Goal: Contribute content: Contribute content

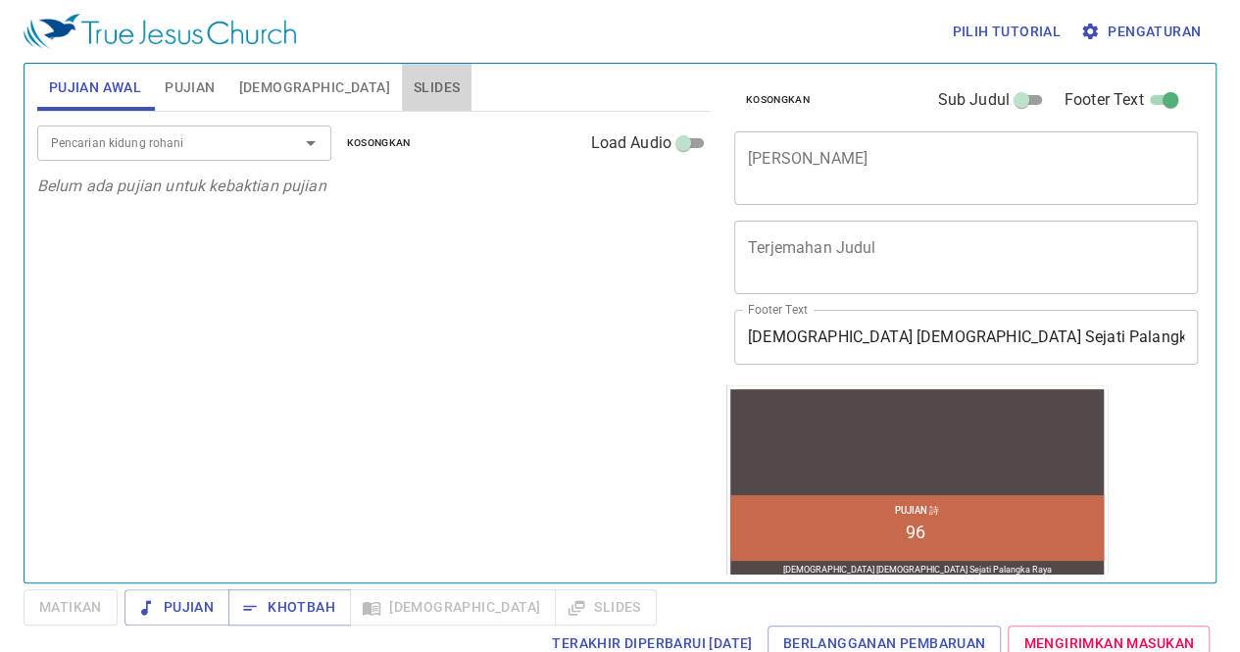
click at [414, 93] on span "Slides" at bounding box center [437, 88] width 46 height 25
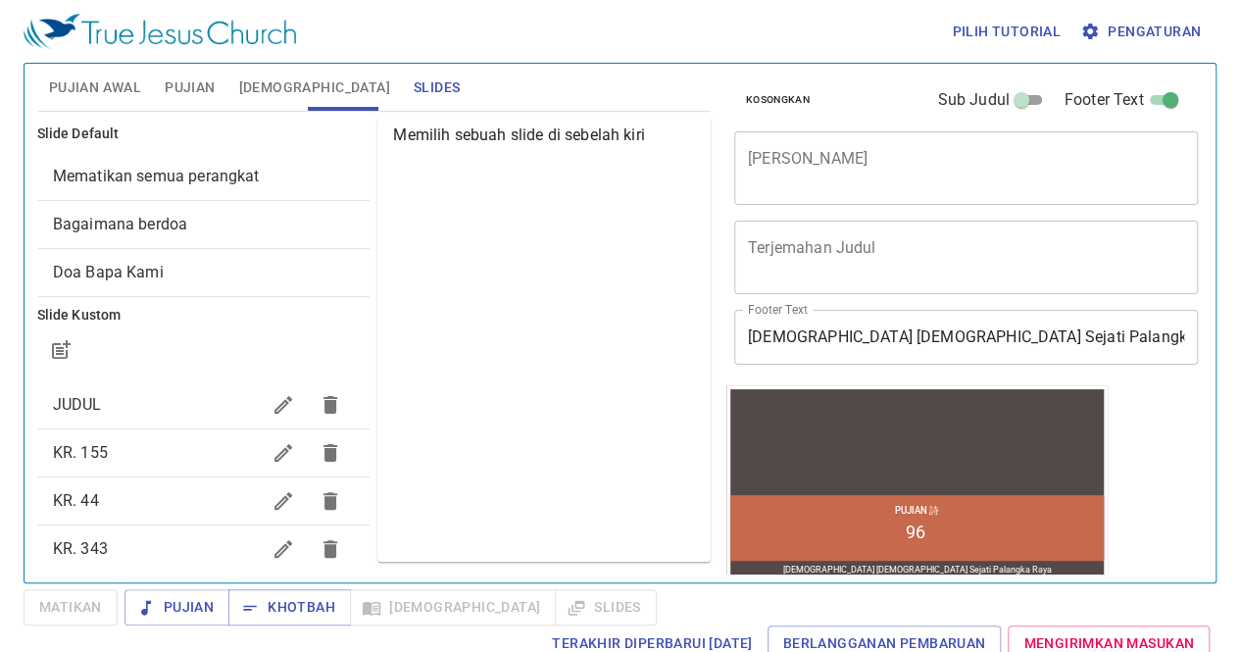
click at [272, 456] on icon "button" at bounding box center [284, 453] width 24 height 24
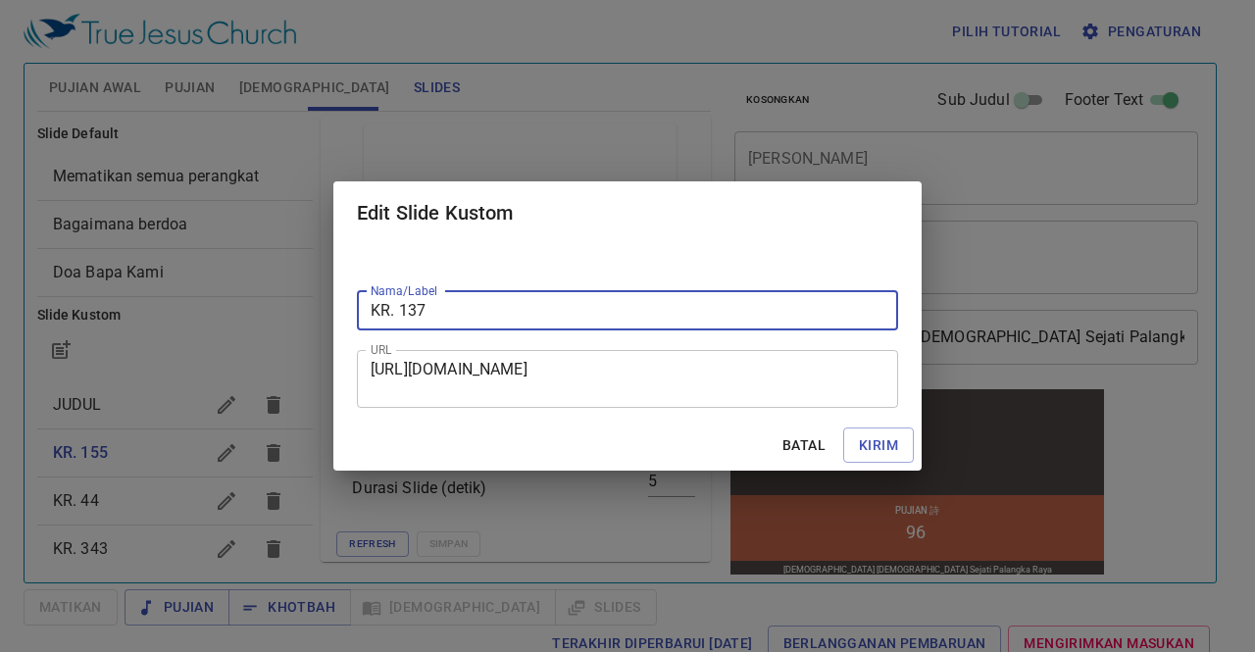
type input "KR. 137"
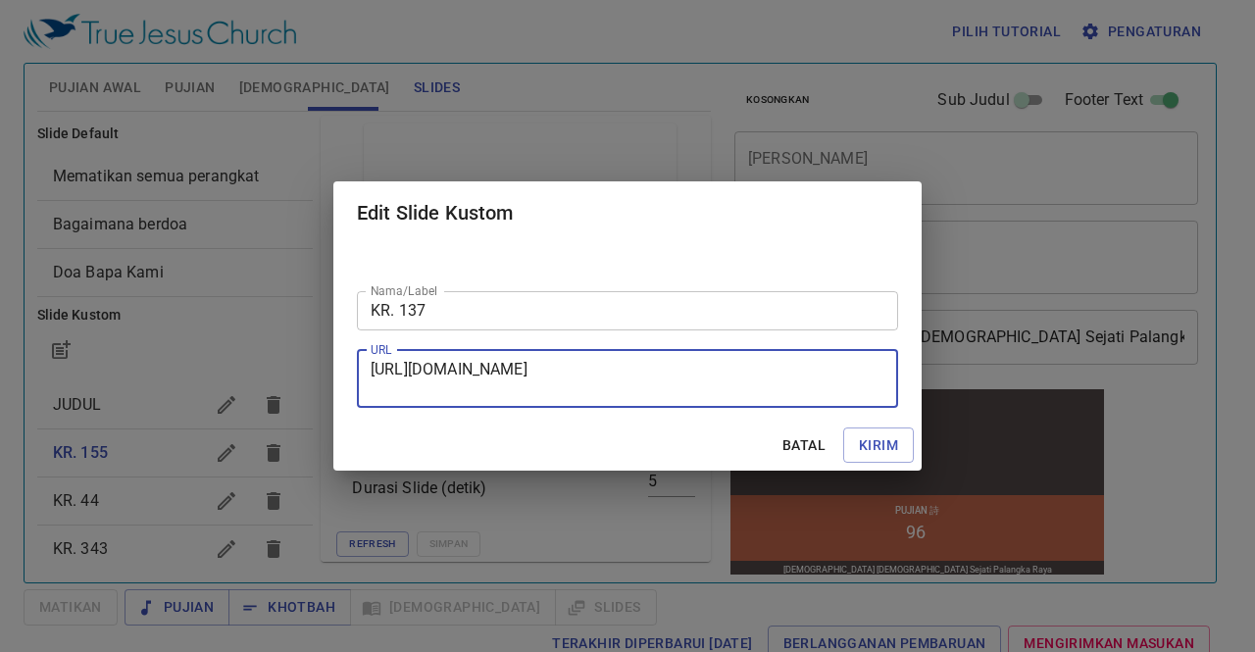
drag, startPoint x: 373, startPoint y: 372, endPoint x: 674, endPoint y: 407, distance: 303.1
click at [674, 407] on div "[URL][DOMAIN_NAME] URL" at bounding box center [627, 379] width 541 height 58
paste textarea "[URL][DOMAIN_NAME]"
type textarea "[URL][DOMAIN_NAME]"
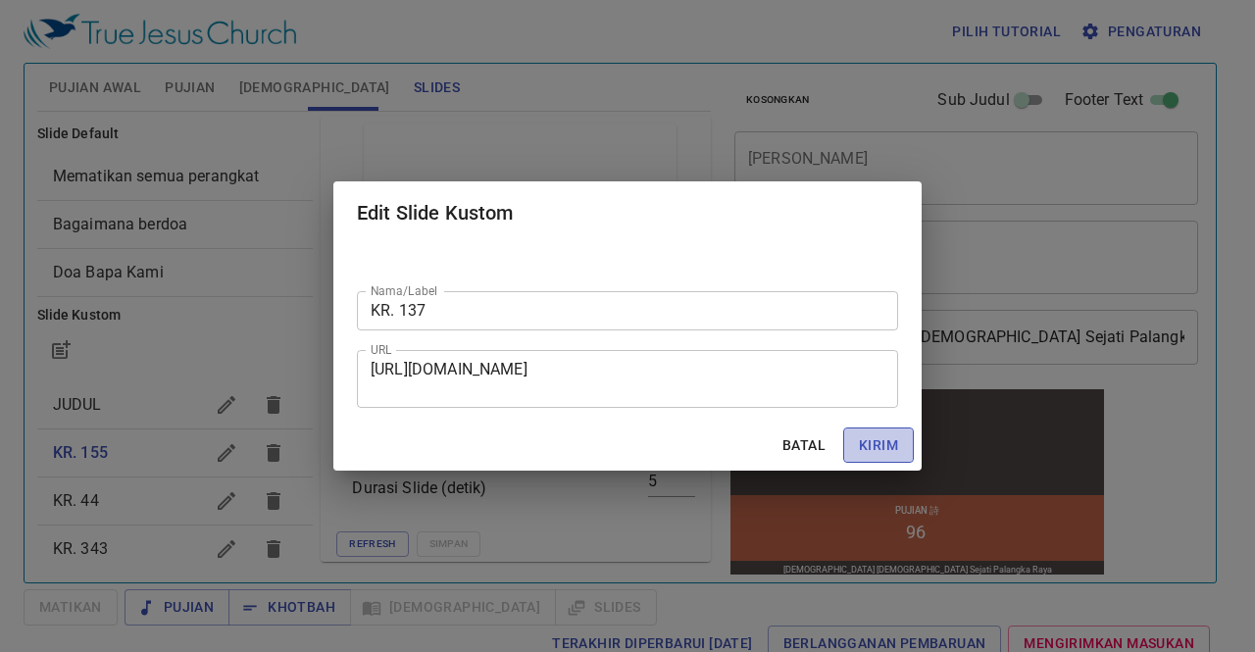
click at [870, 438] on span "Kirim" at bounding box center [878, 445] width 39 height 25
checkbox input "true"
checkbox input "false"
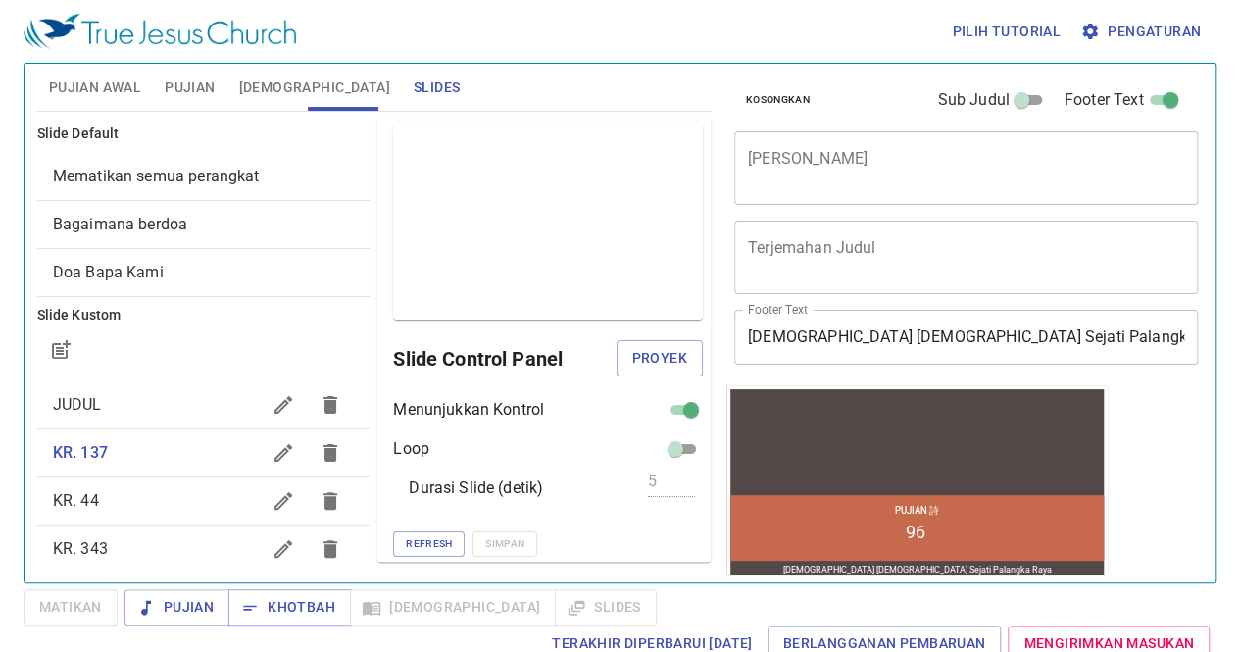
click at [272, 450] on icon "button" at bounding box center [284, 453] width 24 height 24
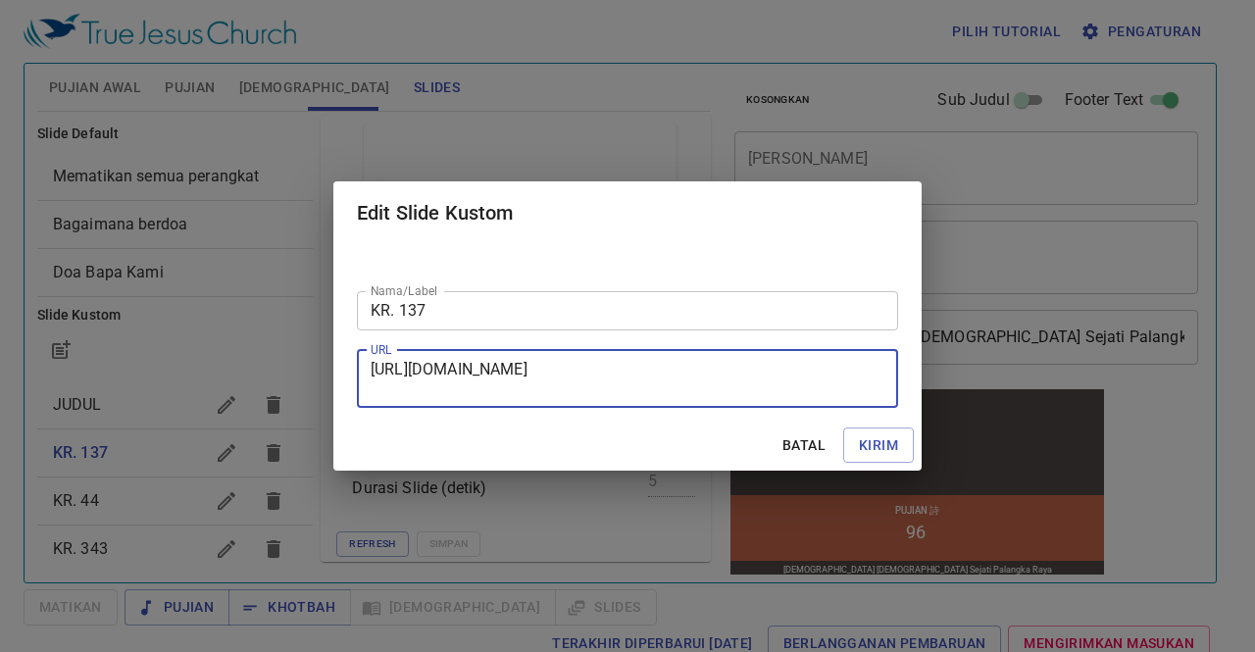
drag, startPoint x: 375, startPoint y: 372, endPoint x: 790, endPoint y: 402, distance: 416.9
click at [790, 402] on div "[URL][DOMAIN_NAME] URL" at bounding box center [627, 379] width 541 height 58
paste textarea "[URL][DOMAIN_NAME]"
type textarea "[URL][DOMAIN_NAME]"
click at [886, 437] on span "Kirim" at bounding box center [878, 445] width 39 height 25
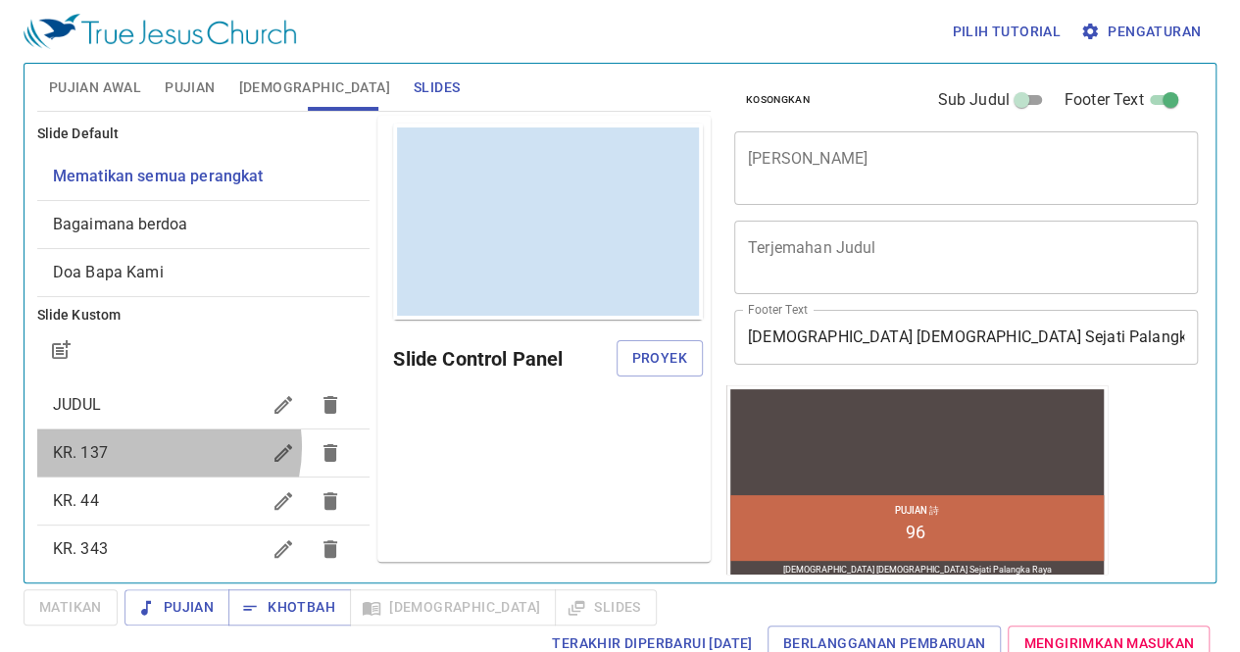
click at [147, 446] on span "KR. 137" at bounding box center [157, 453] width 208 height 24
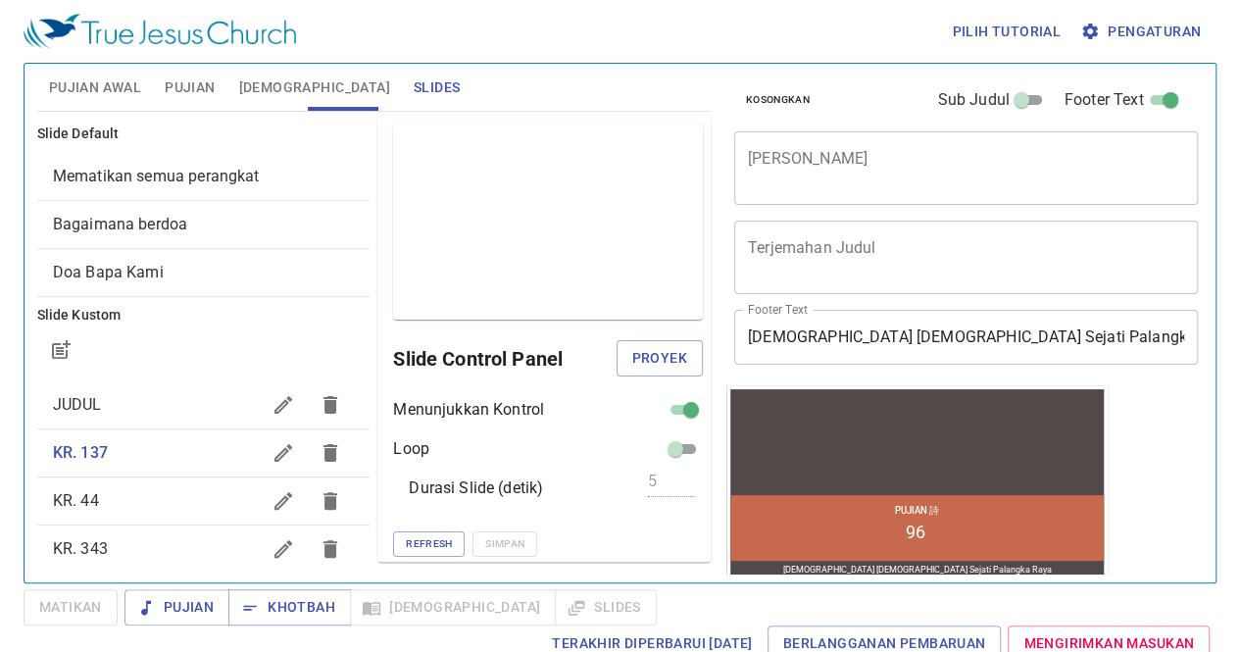
click at [659, 406] on input "checkbox" at bounding box center [691, 414] width 71 height 24
checkbox input "false"
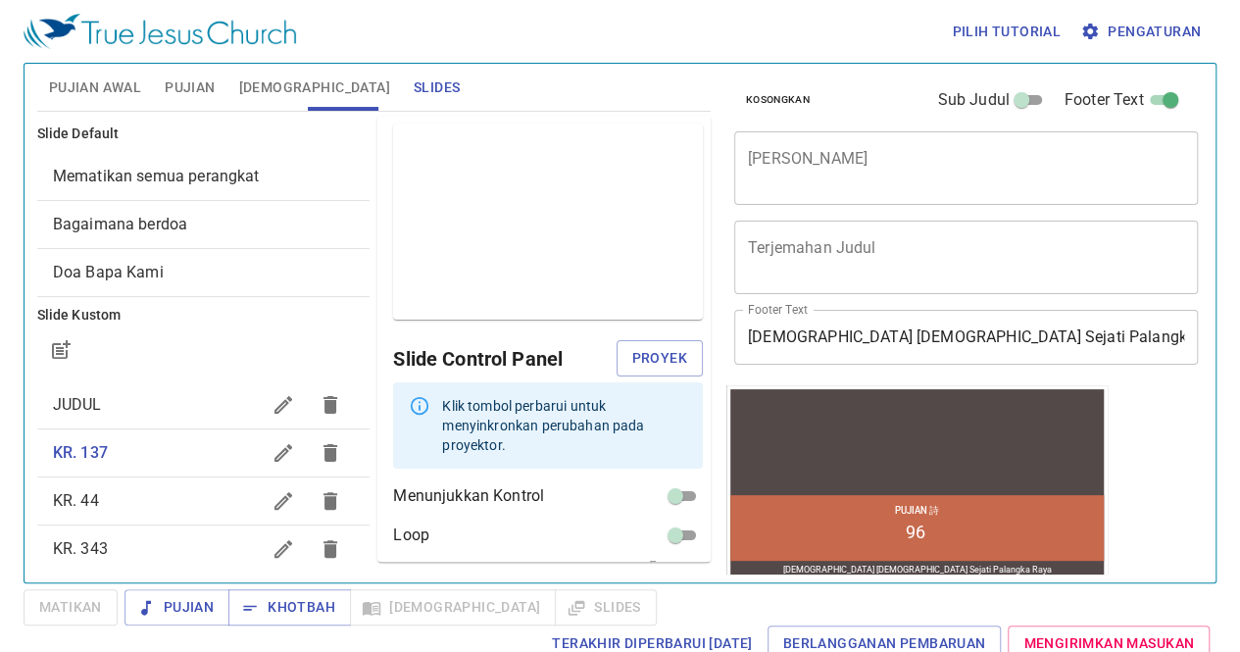
scroll to position [68, 0]
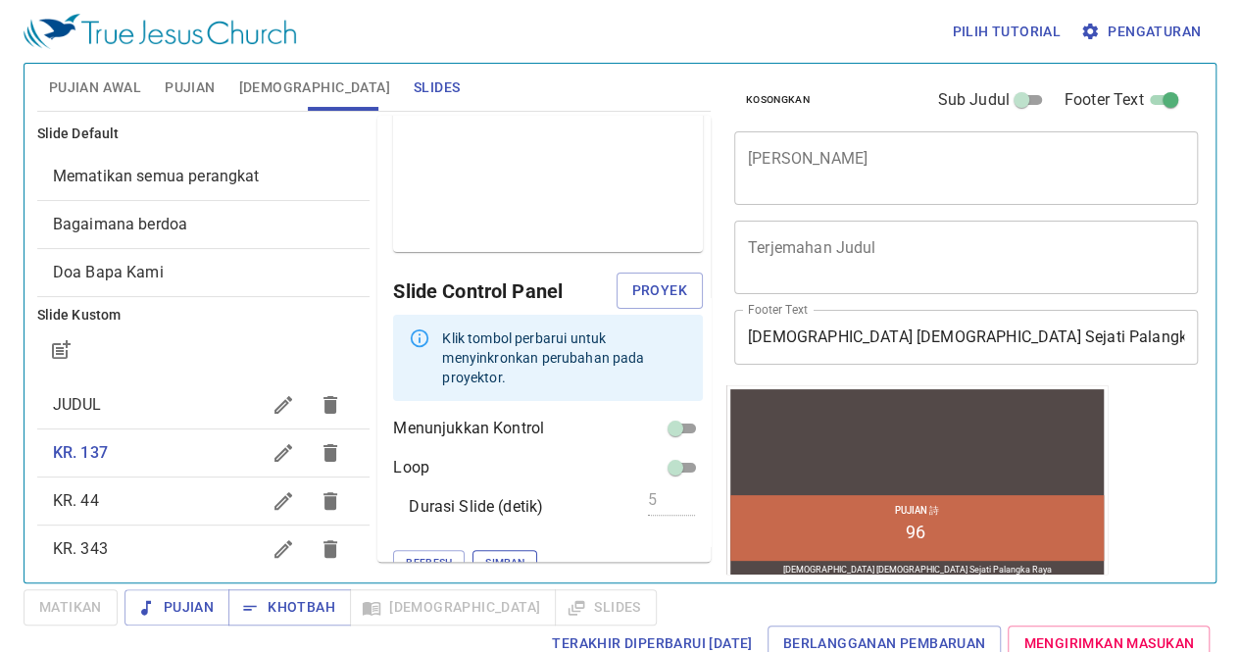
click at [473, 550] on button "Simpan" at bounding box center [505, 562] width 65 height 25
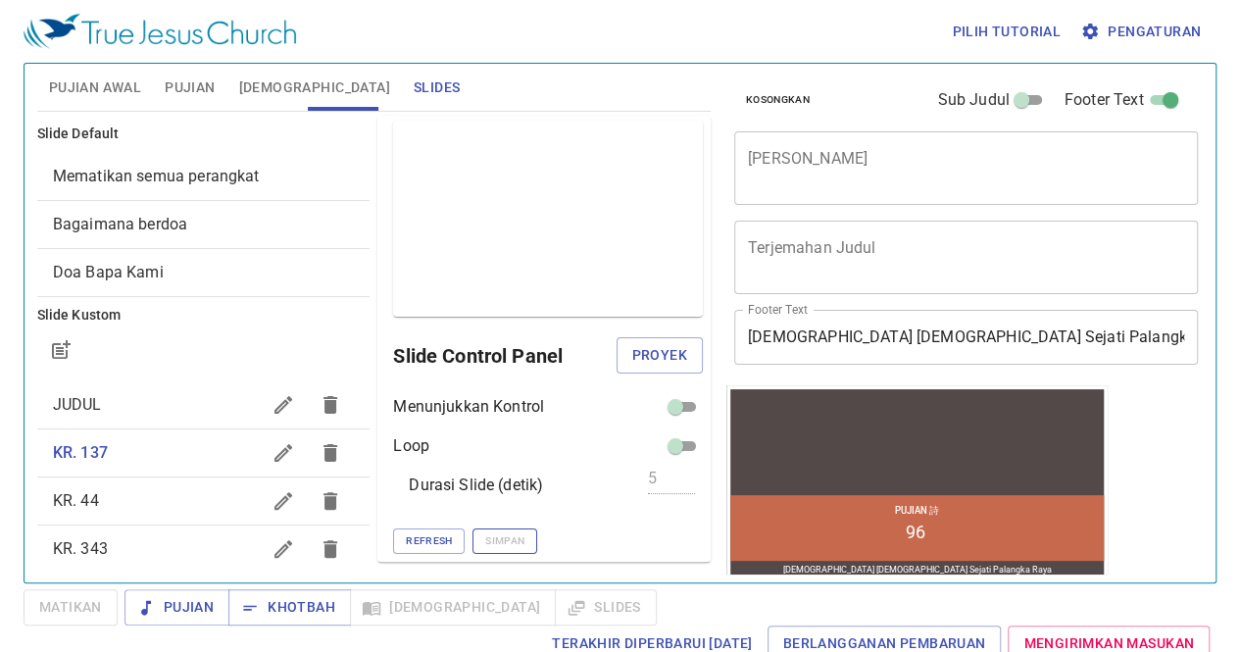
scroll to position [1, 0]
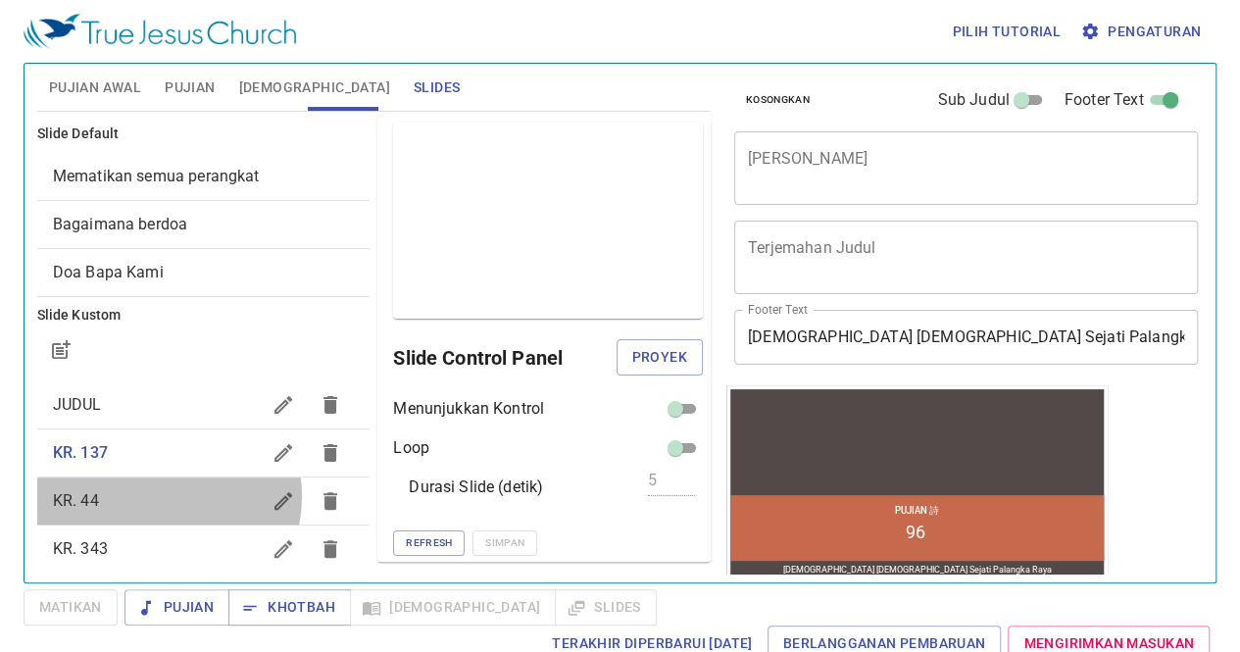
click at [155, 495] on span "KR. 44" at bounding box center [157, 501] width 208 height 24
checkbox input "true"
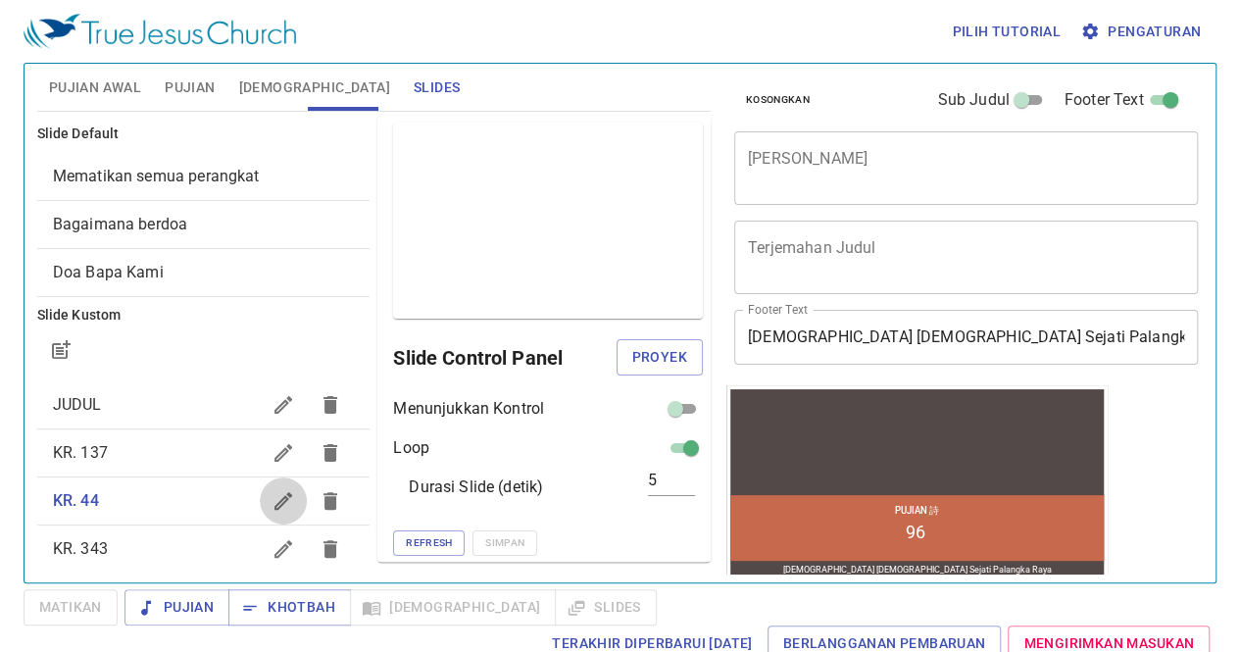
click at [272, 503] on icon "button" at bounding box center [284, 501] width 24 height 24
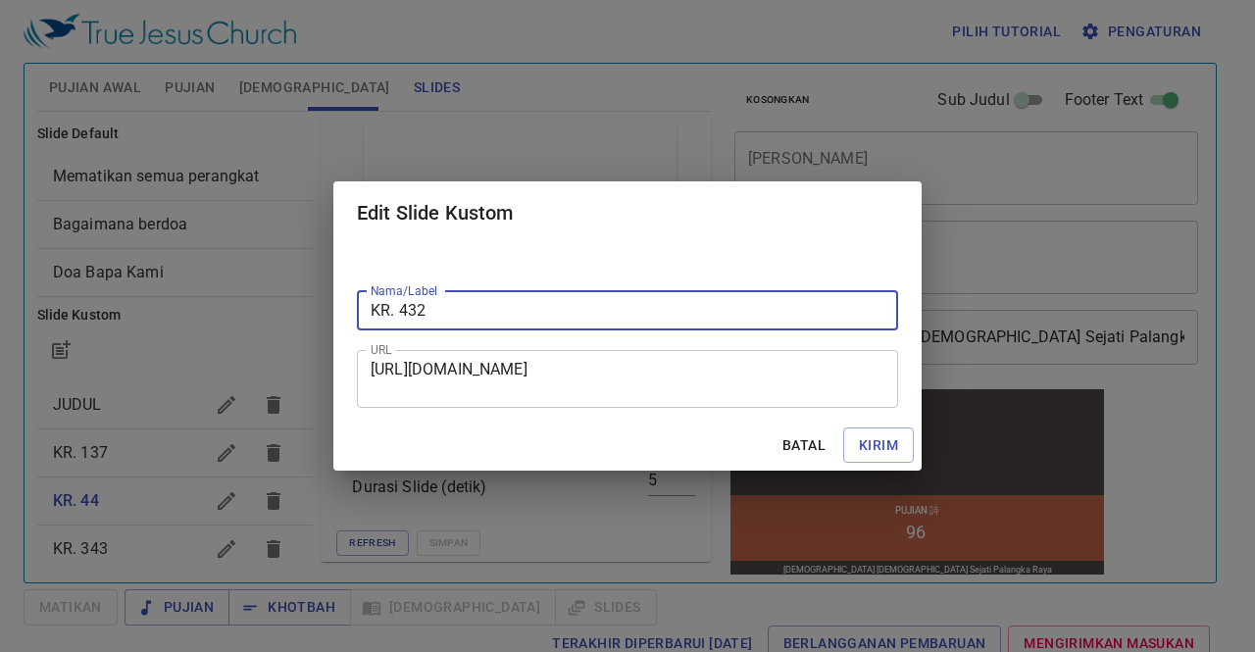
type input "KR. 432"
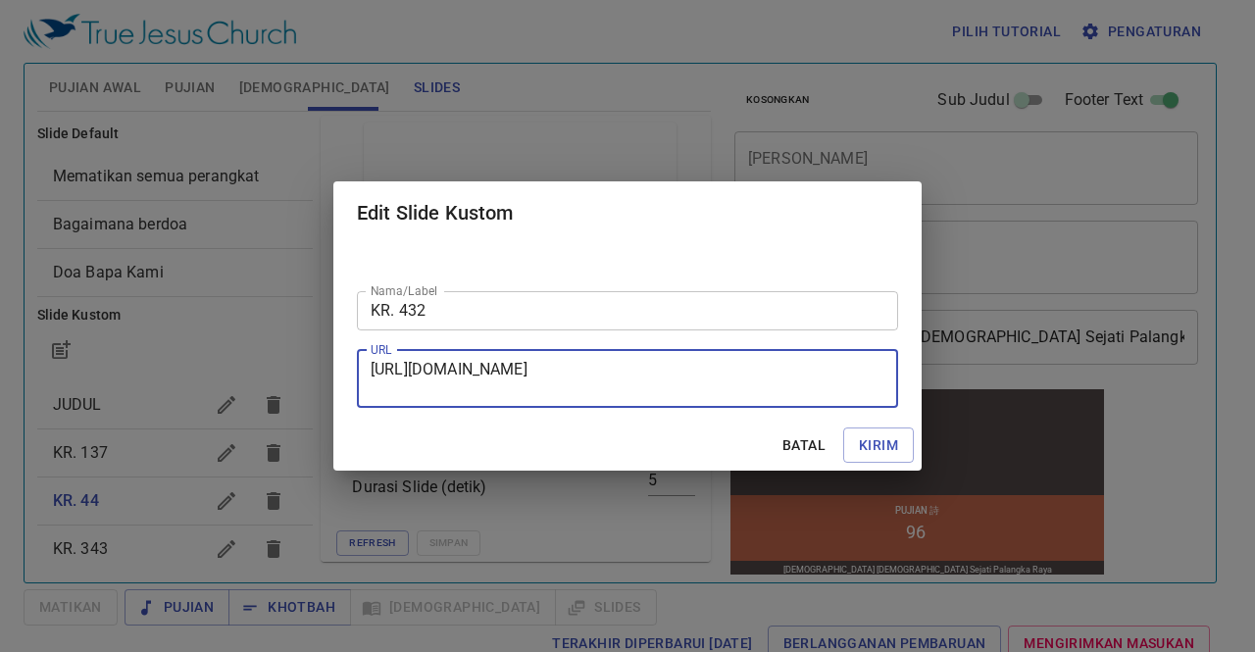
drag, startPoint x: 373, startPoint y: 368, endPoint x: 694, endPoint y: 424, distance: 326.4
click at [694, 424] on form "Nama/Label KR. 432 Nama/Label URL [URL][DOMAIN_NAME] URL Batal Kirim" at bounding box center [627, 357] width 588 height 227
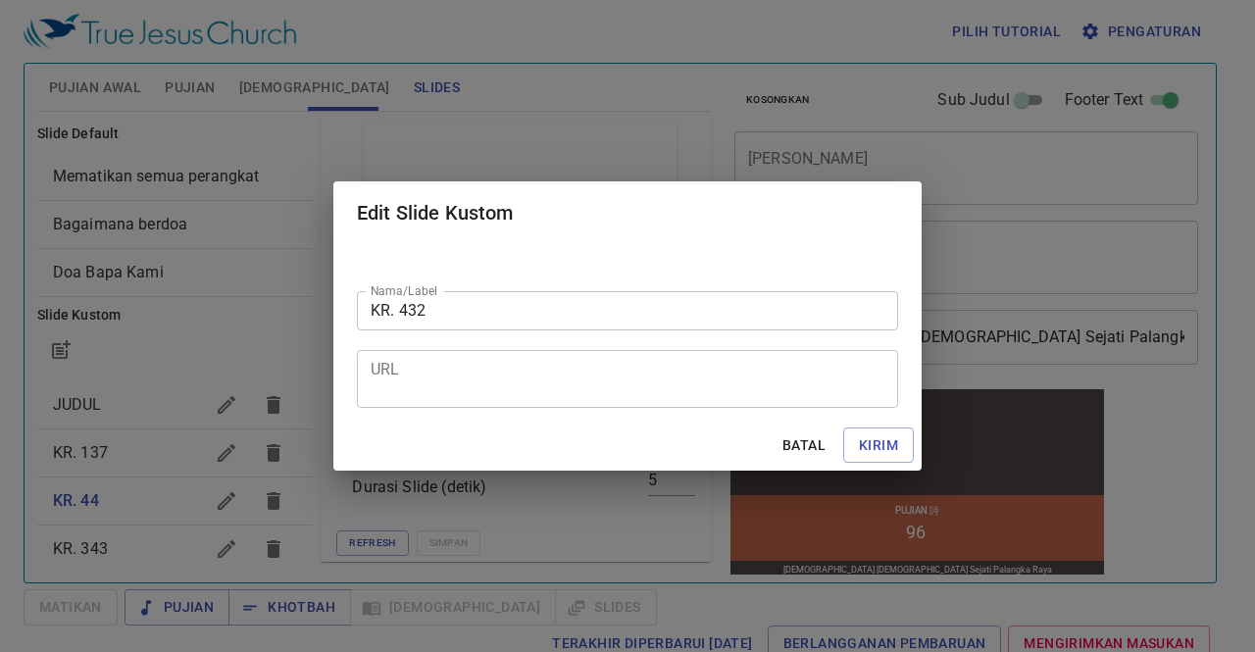
drag, startPoint x: 369, startPoint y: 370, endPoint x: 502, endPoint y: 450, distance: 155.7
click at [502, 450] on div "Batal Kirim" at bounding box center [627, 446] width 588 height 52
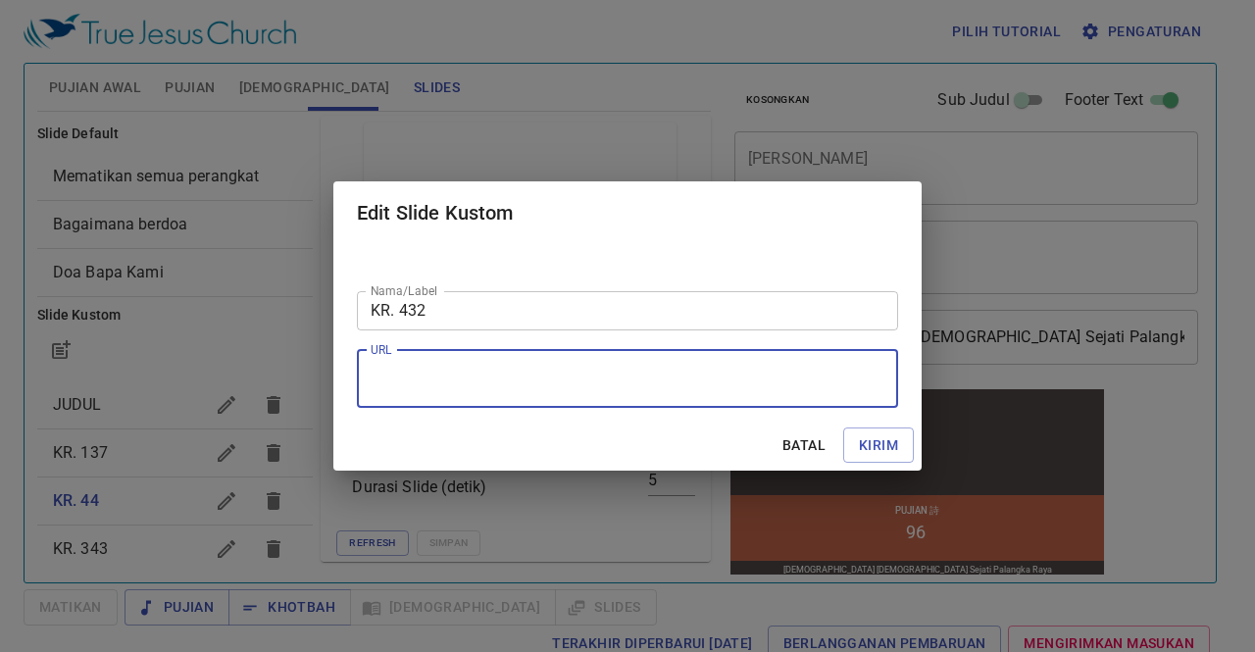
paste textarea "[URL][DOMAIN_NAME]"
type textarea "[URL][DOMAIN_NAME]"
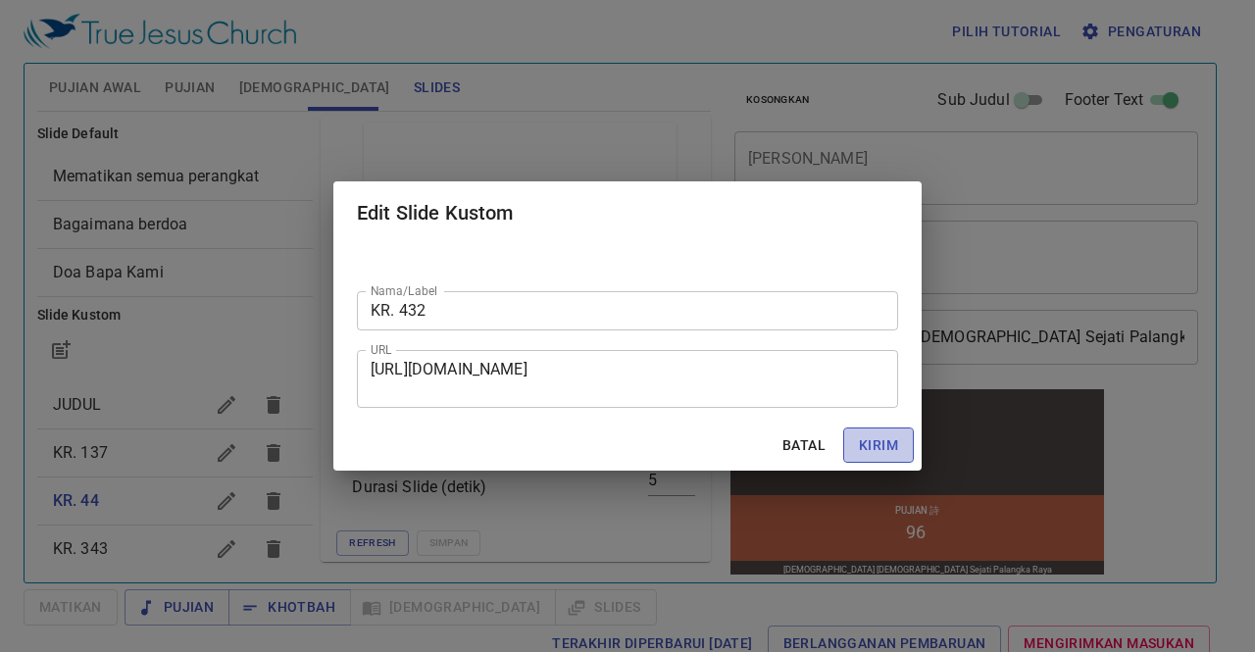
click at [866, 450] on span "Kirim" at bounding box center [878, 445] width 39 height 25
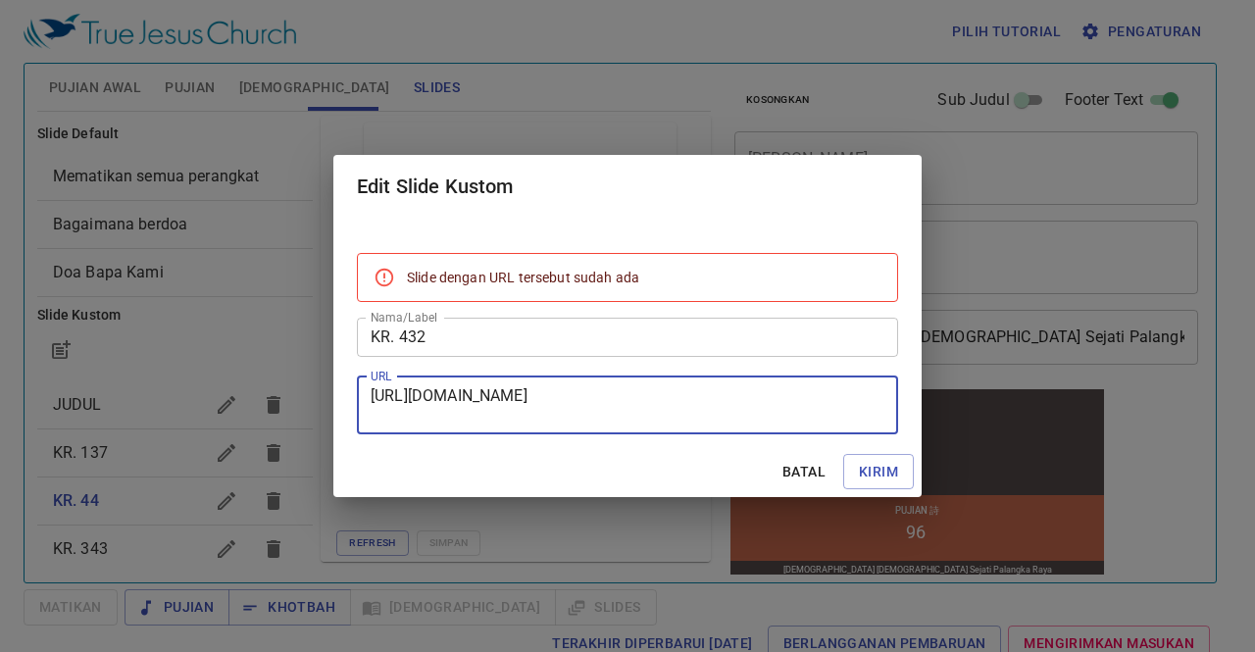
drag, startPoint x: 374, startPoint y: 395, endPoint x: 730, endPoint y: 421, distance: 356.8
click at [730, 421] on textarea "[URL][DOMAIN_NAME]" at bounding box center [628, 404] width 514 height 37
paste textarea "[URL][DOMAIN_NAME]"
type textarea "[URL][DOMAIN_NAME]"
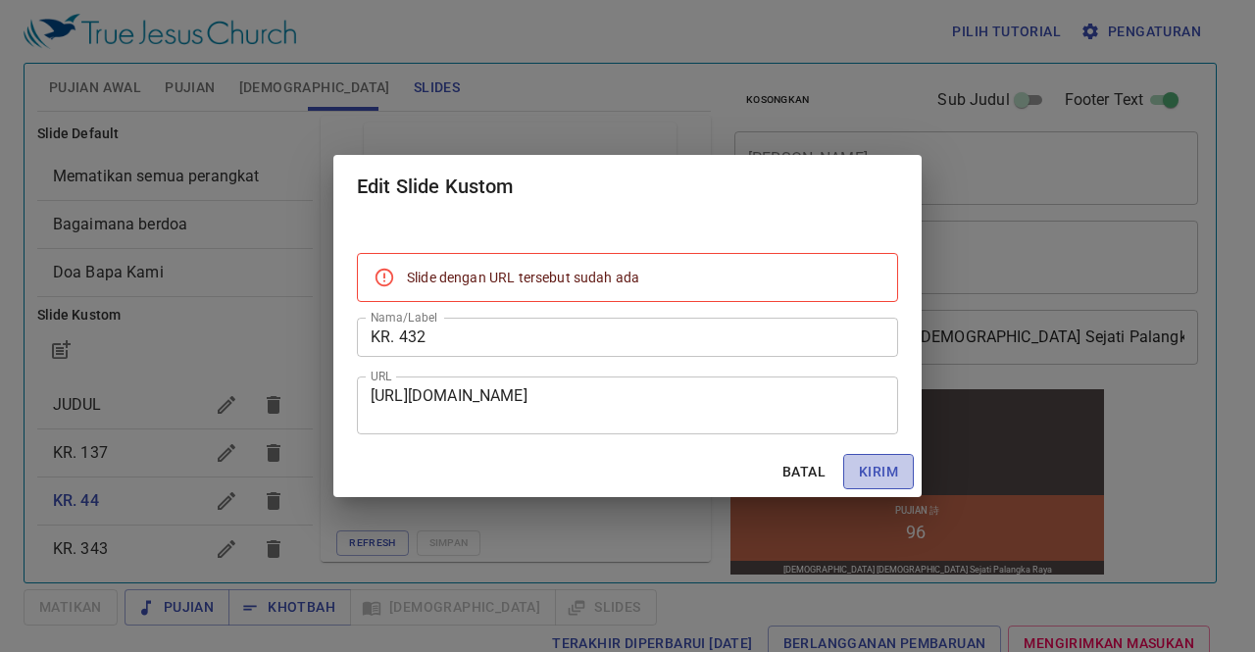
click at [886, 470] on span "Kirim" at bounding box center [878, 472] width 39 height 25
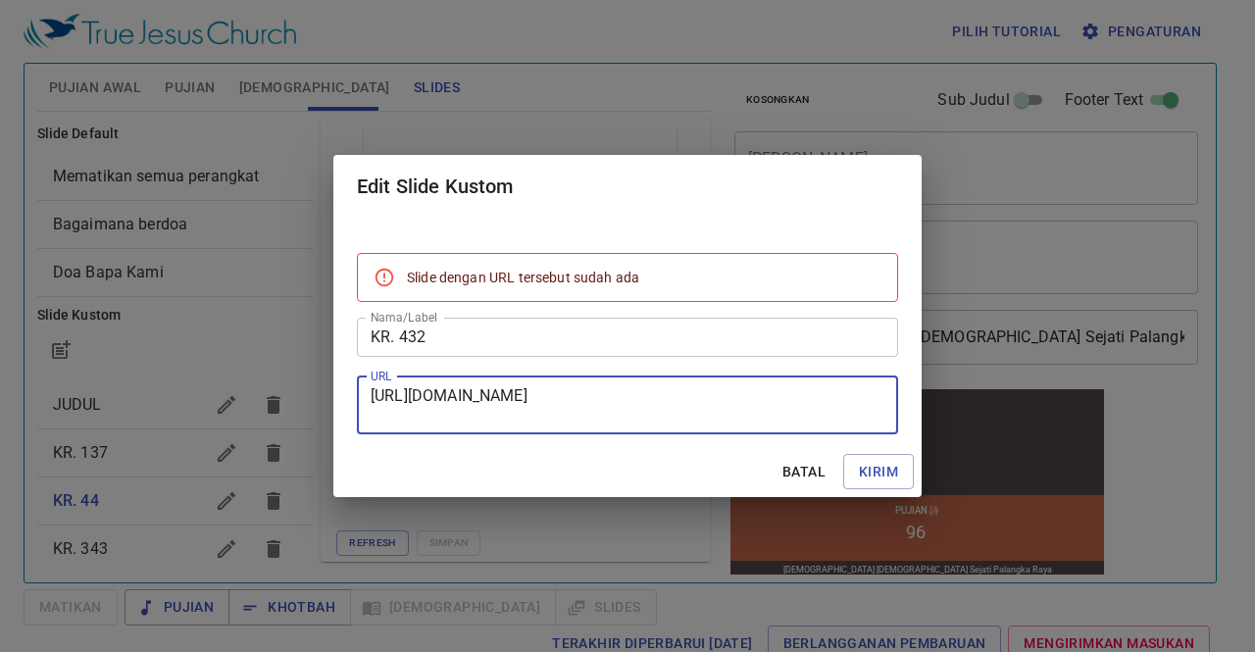
drag, startPoint x: 371, startPoint y: 394, endPoint x: 698, endPoint y: 432, distance: 329.7
click at [698, 432] on div "[URL][DOMAIN_NAME] URL" at bounding box center [627, 406] width 541 height 58
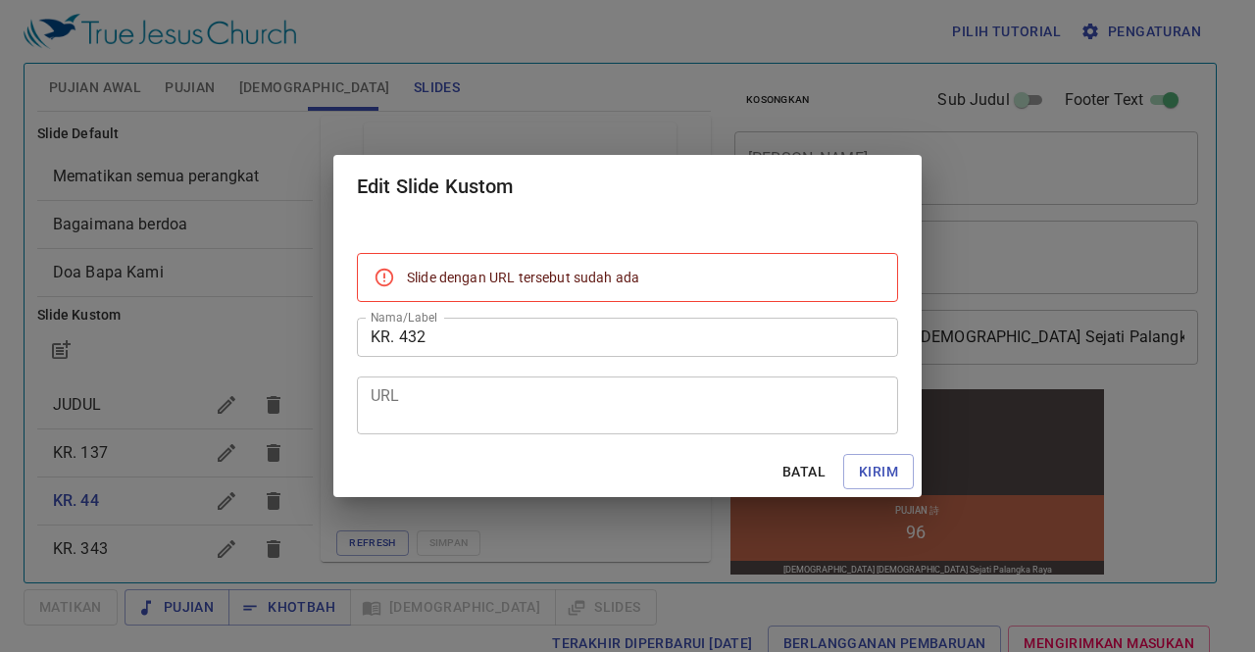
drag, startPoint x: 369, startPoint y: 393, endPoint x: 457, endPoint y: 434, distance: 97.4
click at [457, 434] on div "Slide dengan URL tersebut sudah ada Nama/Label KR. 432 Nama/Label URL URL" at bounding box center [627, 332] width 588 height 228
click at [388, 397] on textarea "URL" at bounding box center [628, 404] width 514 height 37
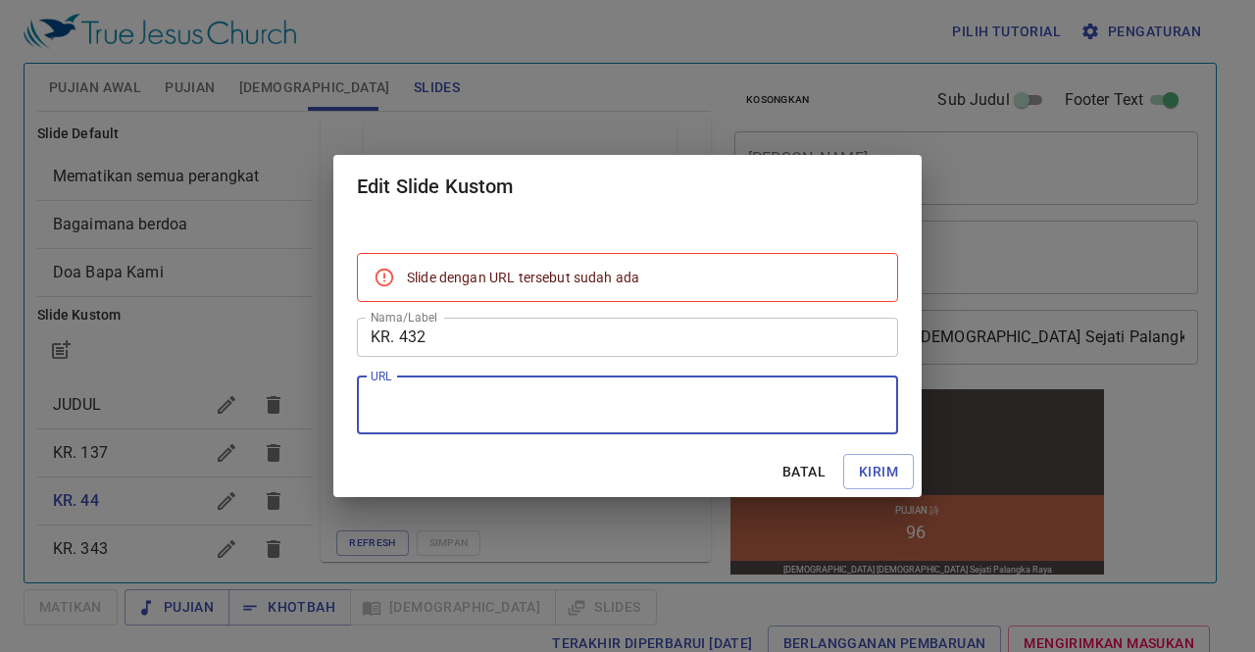
paste textarea "[URL][DOMAIN_NAME]"
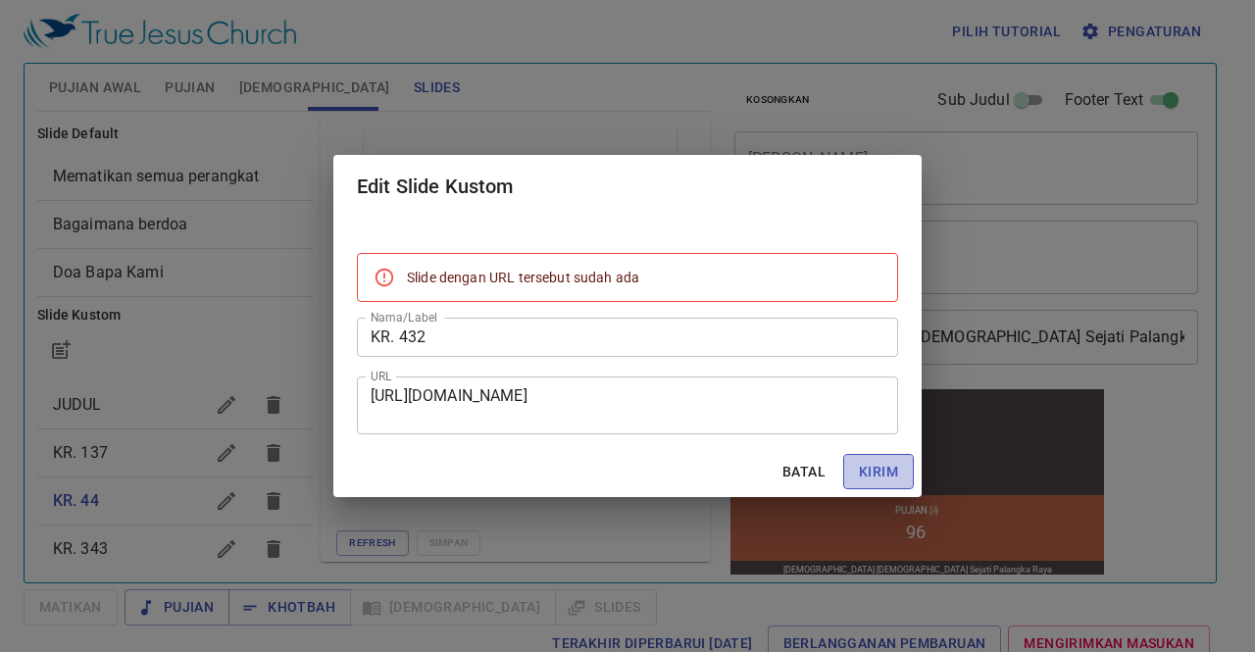
click at [857, 470] on button "Kirim" at bounding box center [878, 472] width 71 height 36
click at [867, 472] on span "Kirim" at bounding box center [878, 472] width 39 height 25
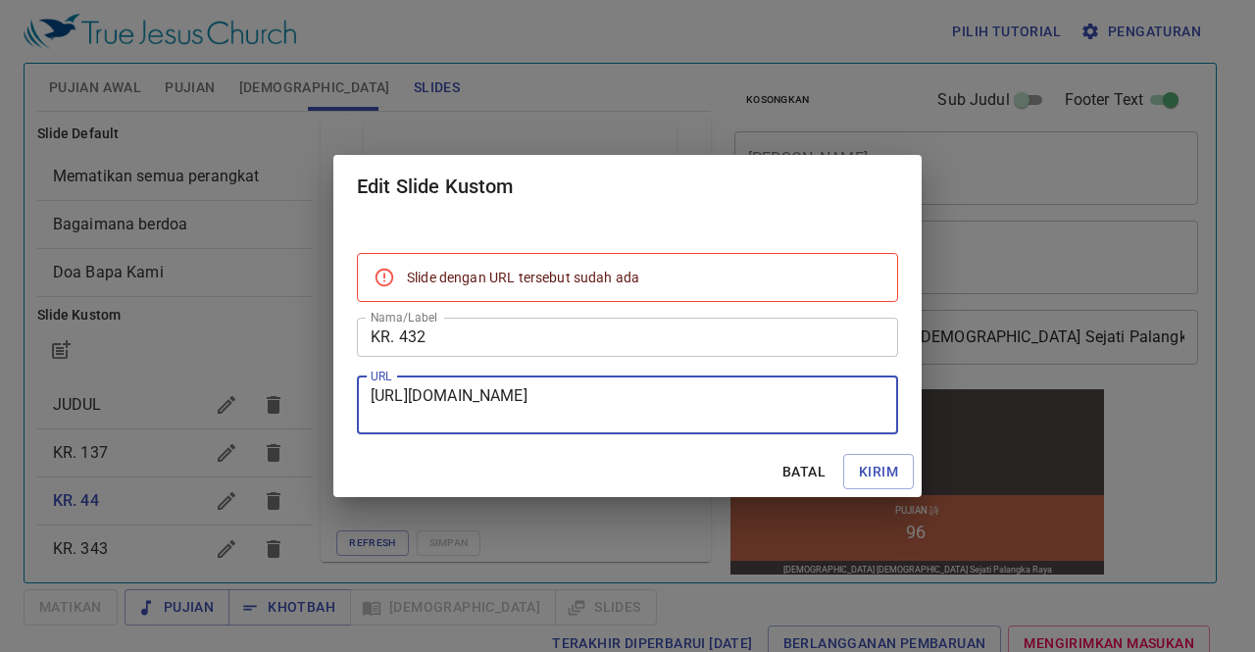
drag, startPoint x: 375, startPoint y: 397, endPoint x: 713, endPoint y: 435, distance: 340.4
click at [713, 435] on div "Slide dengan URL tersebut sudah ada Nama/Label KR. 432 Nama/Label URL [URL][DOM…" at bounding box center [627, 332] width 588 height 228
type textarea "h"
paste textarea "[URL][DOMAIN_NAME]"
type textarea "[URL][DOMAIN_NAME]"
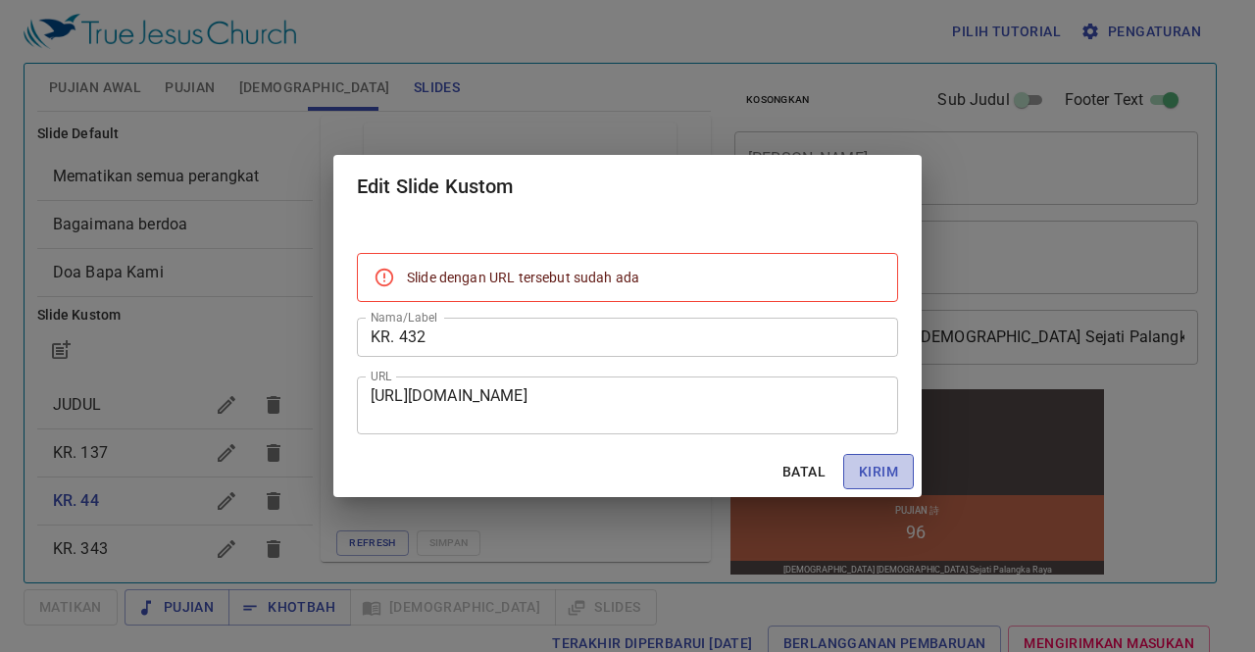
click at [879, 474] on span "Kirim" at bounding box center [878, 472] width 39 height 25
checkbox input "true"
checkbox input "false"
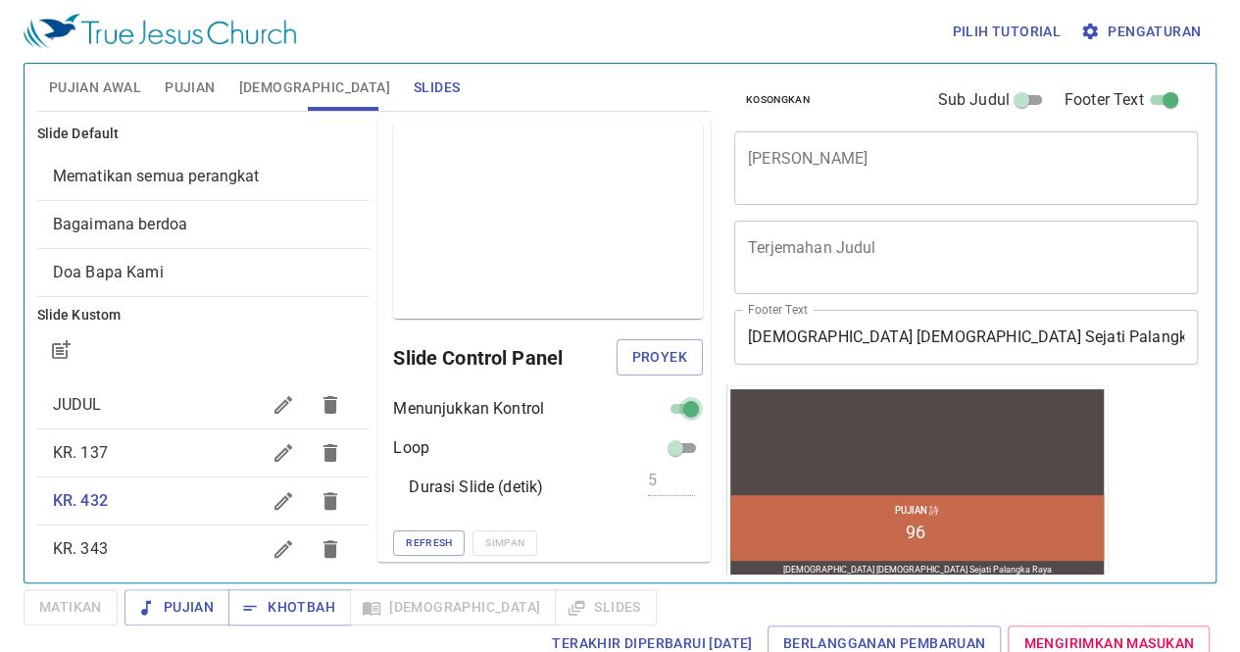
click at [673, 402] on input "checkbox" at bounding box center [691, 413] width 71 height 24
checkbox input "false"
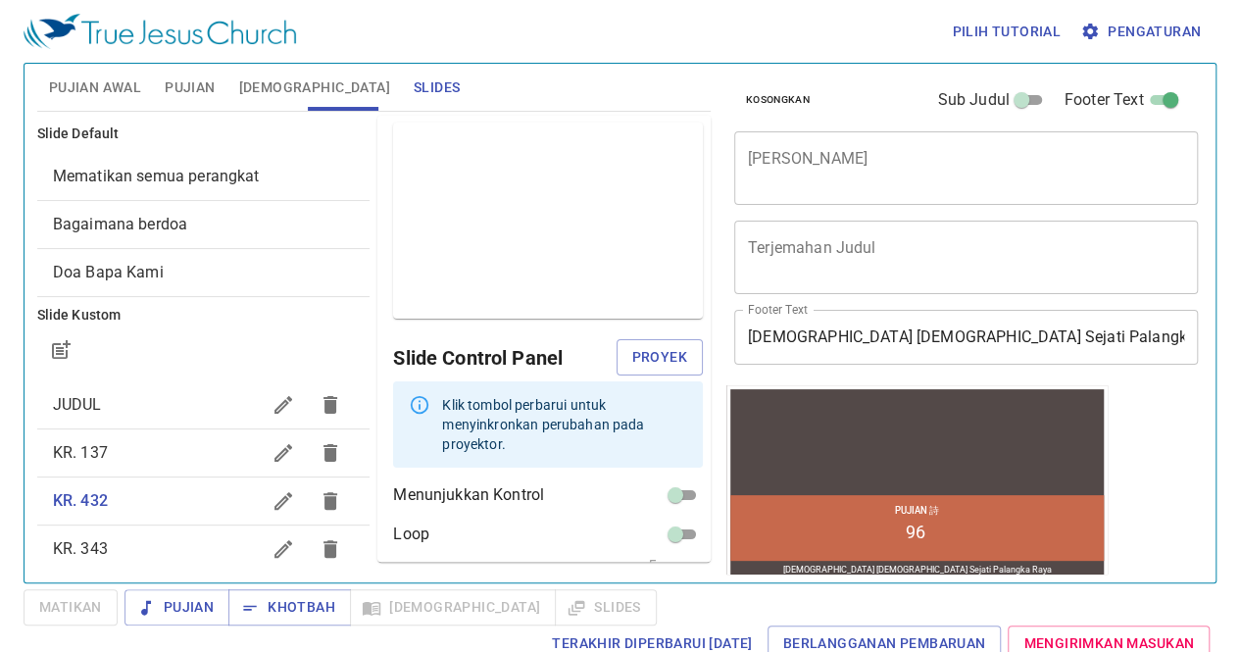
scroll to position [68, 0]
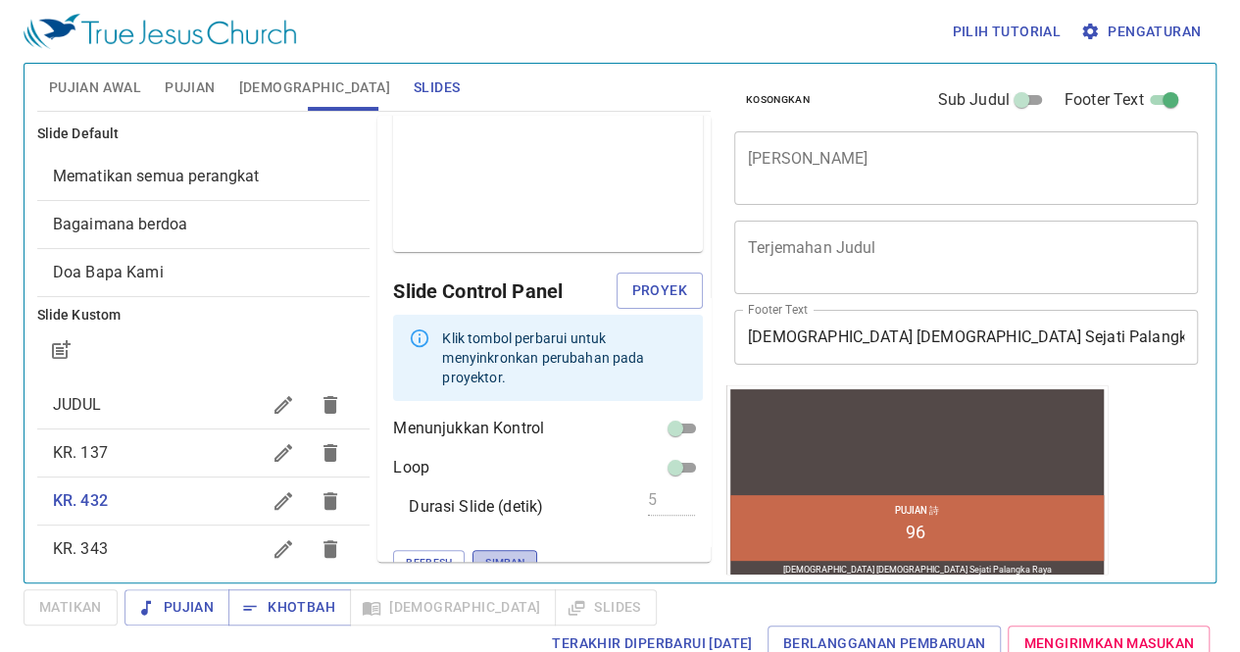
click at [485, 554] on span "Simpan" at bounding box center [504, 563] width 39 height 18
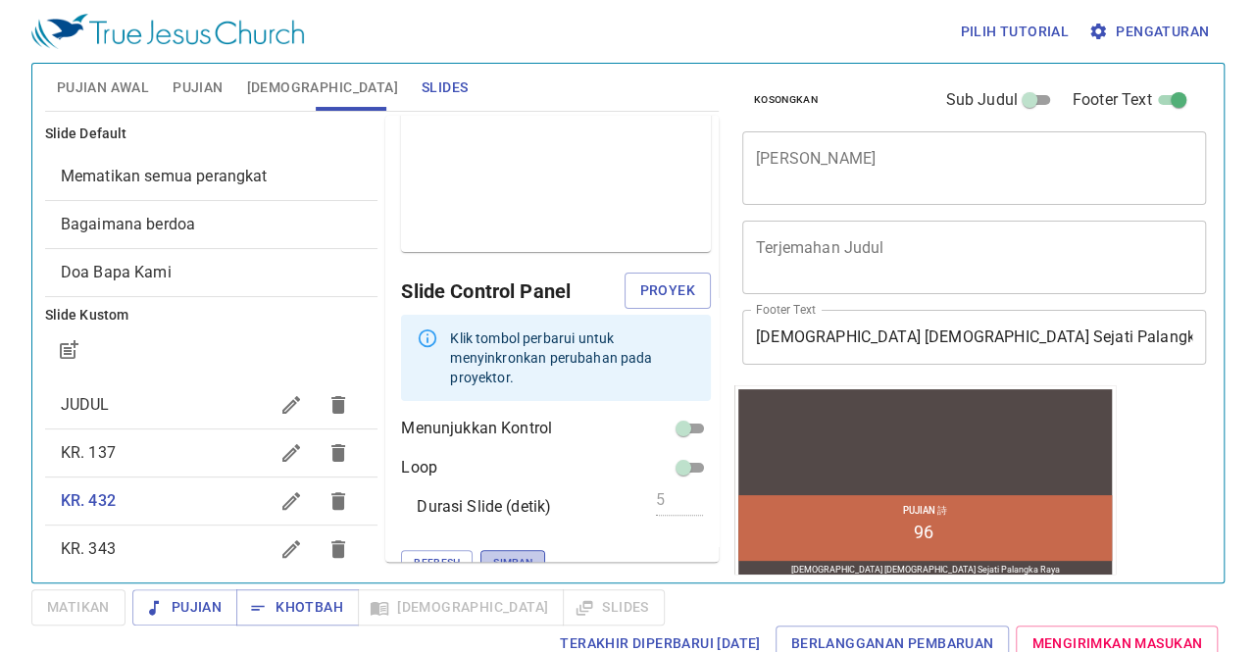
scroll to position [1, 0]
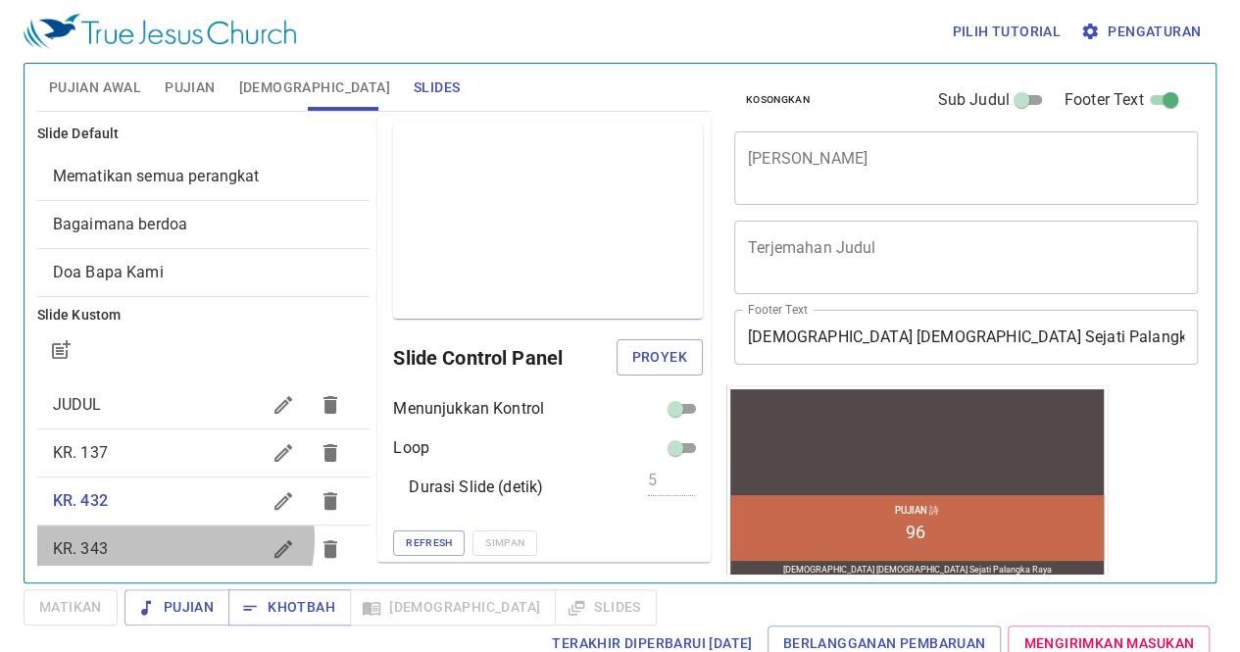
click at [173, 538] on span "KR. 343" at bounding box center [157, 549] width 208 height 24
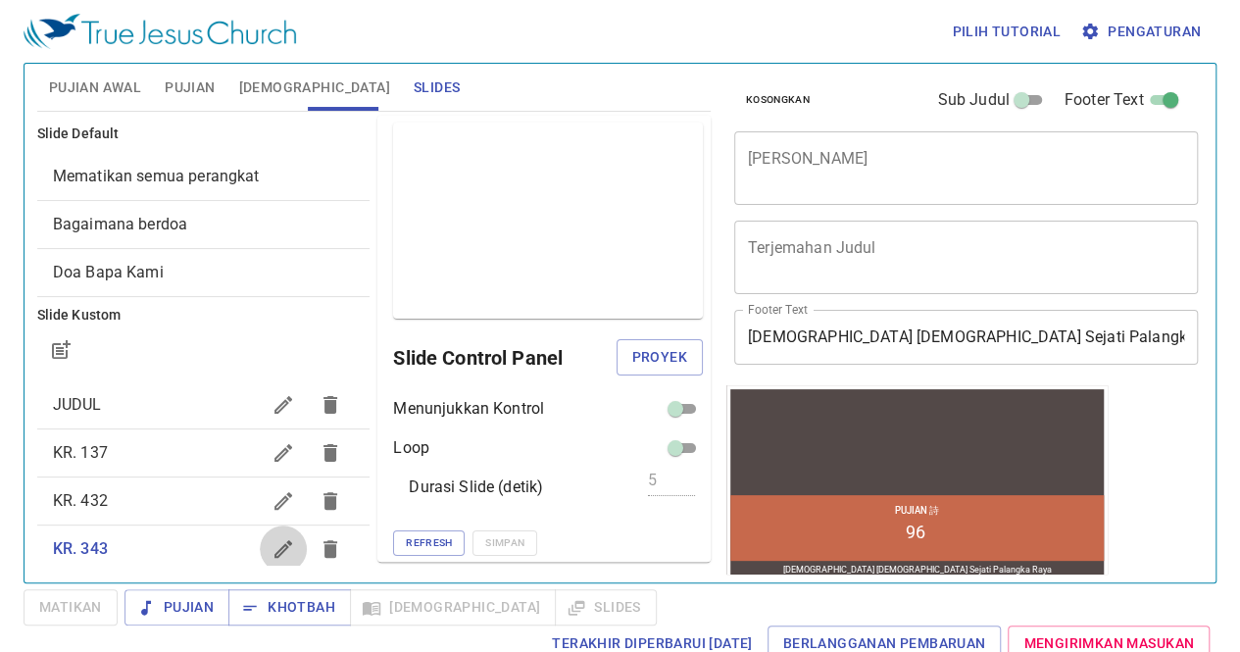
click at [272, 540] on icon "button" at bounding box center [284, 549] width 24 height 24
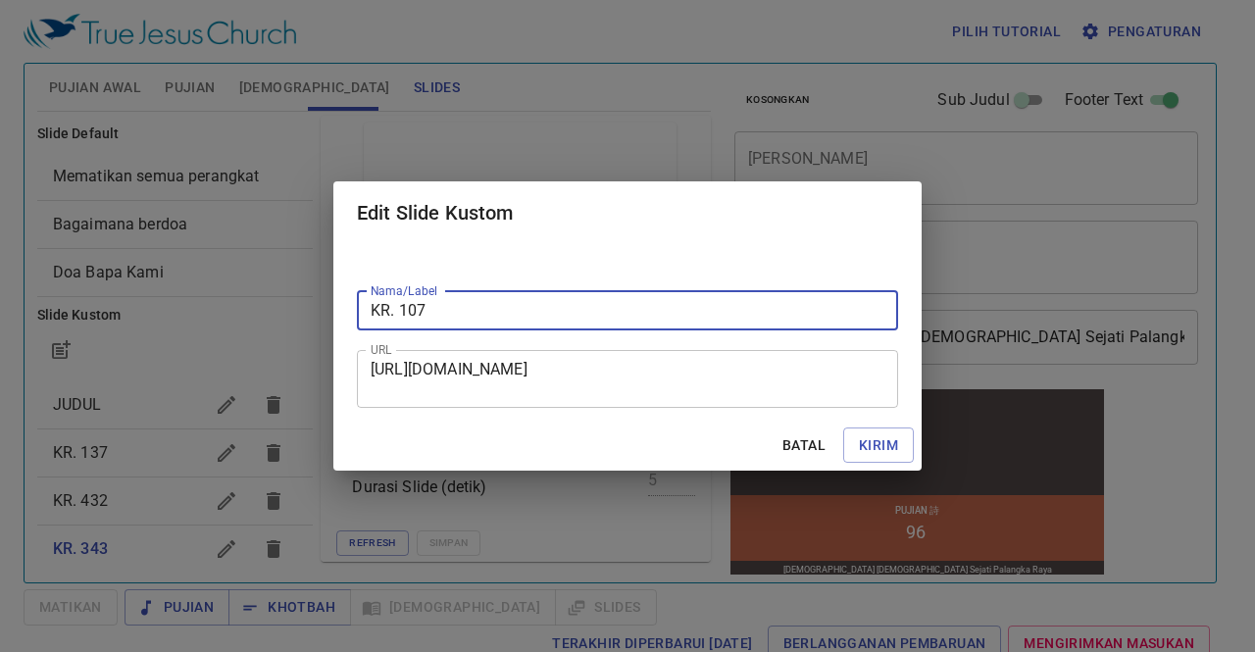
type input "KR. 107"
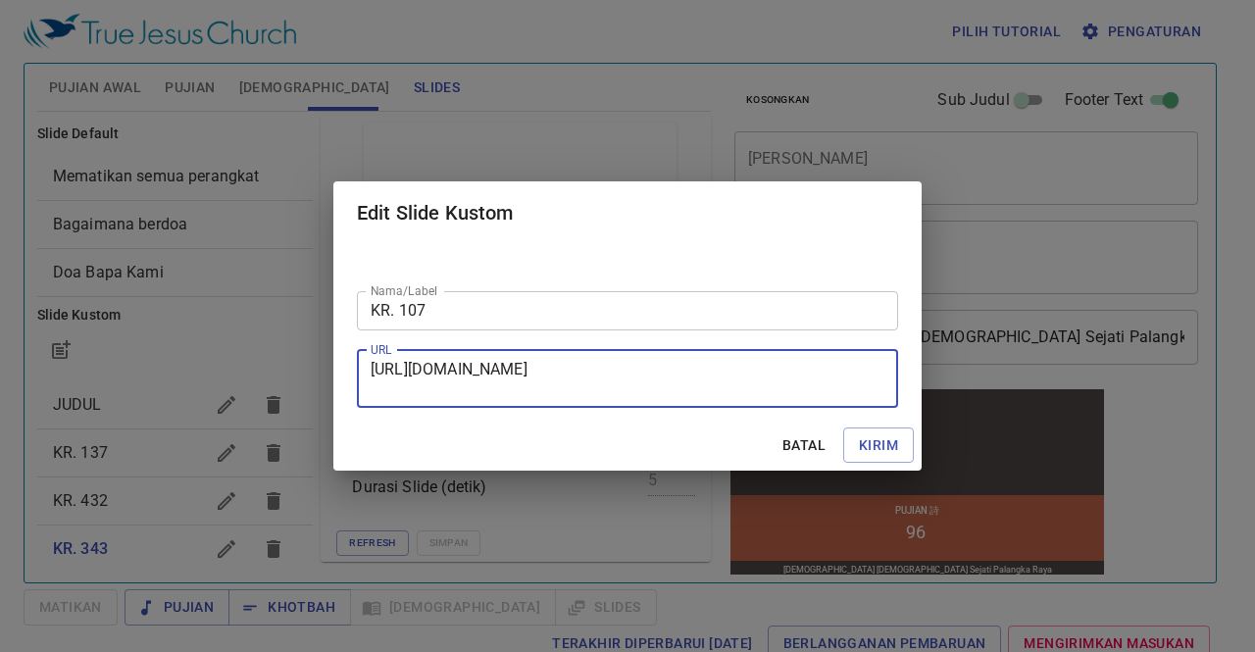
drag, startPoint x: 371, startPoint y: 365, endPoint x: 670, endPoint y: 395, distance: 300.6
click at [670, 395] on textarea "[URL][DOMAIN_NAME]" at bounding box center [628, 378] width 514 height 37
paste textarea "[URL][DOMAIN_NAME]"
type textarea "[URL][DOMAIN_NAME]"
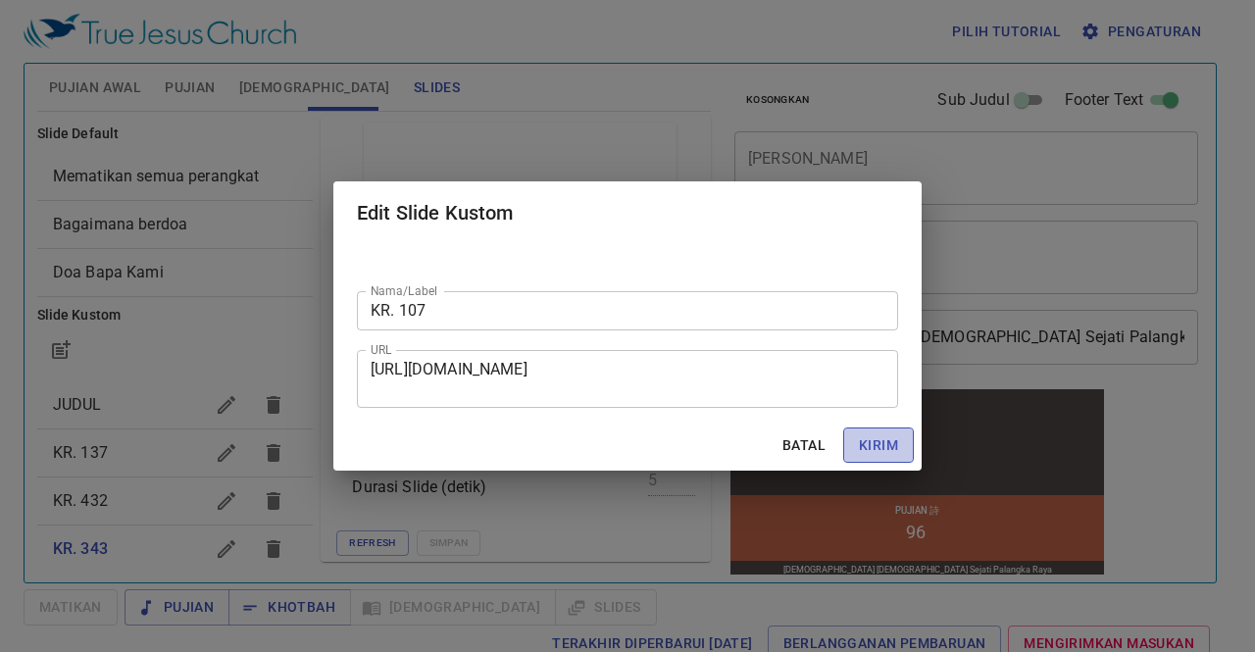
click at [884, 450] on span "Kirim" at bounding box center [878, 445] width 39 height 25
checkbox input "true"
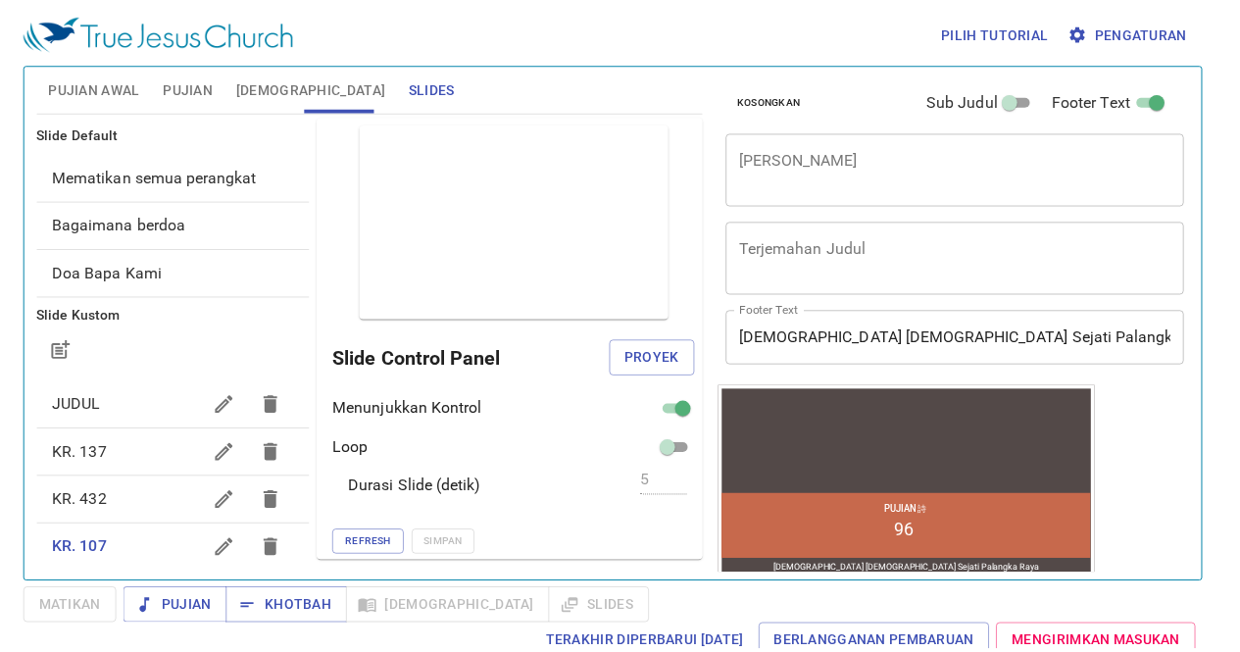
scroll to position [6, 0]
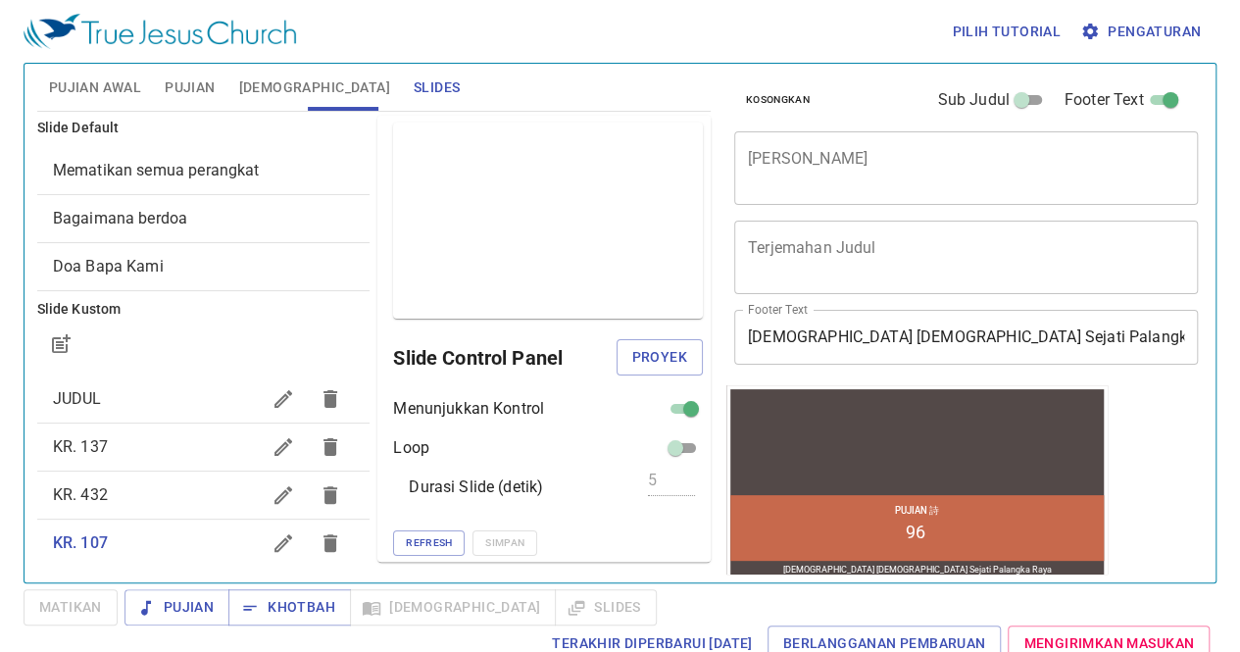
click at [662, 424] on div "Menunjukkan Kontrol Loop Durasi Slide (detik) 5 Refresh Simpan" at bounding box center [548, 476] width 310 height 159
click at [662, 414] on input "checkbox" at bounding box center [691, 413] width 71 height 24
checkbox input "false"
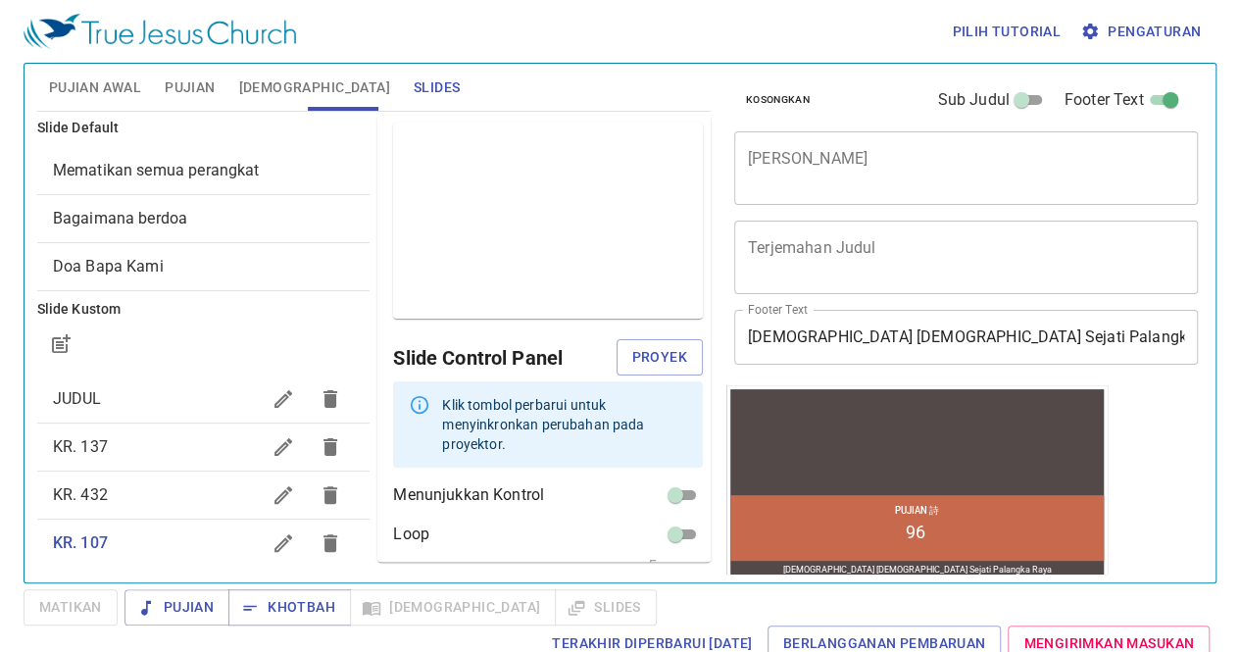
scroll to position [68, 0]
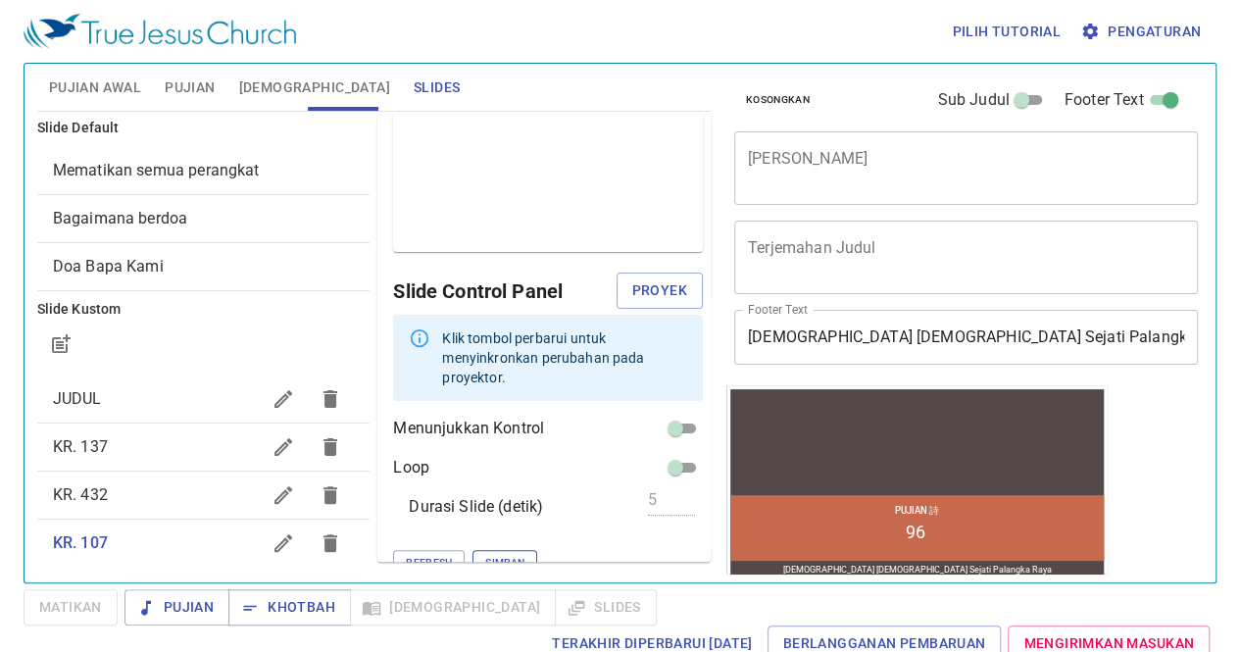
click at [485, 554] on span "Simpan" at bounding box center [504, 563] width 39 height 18
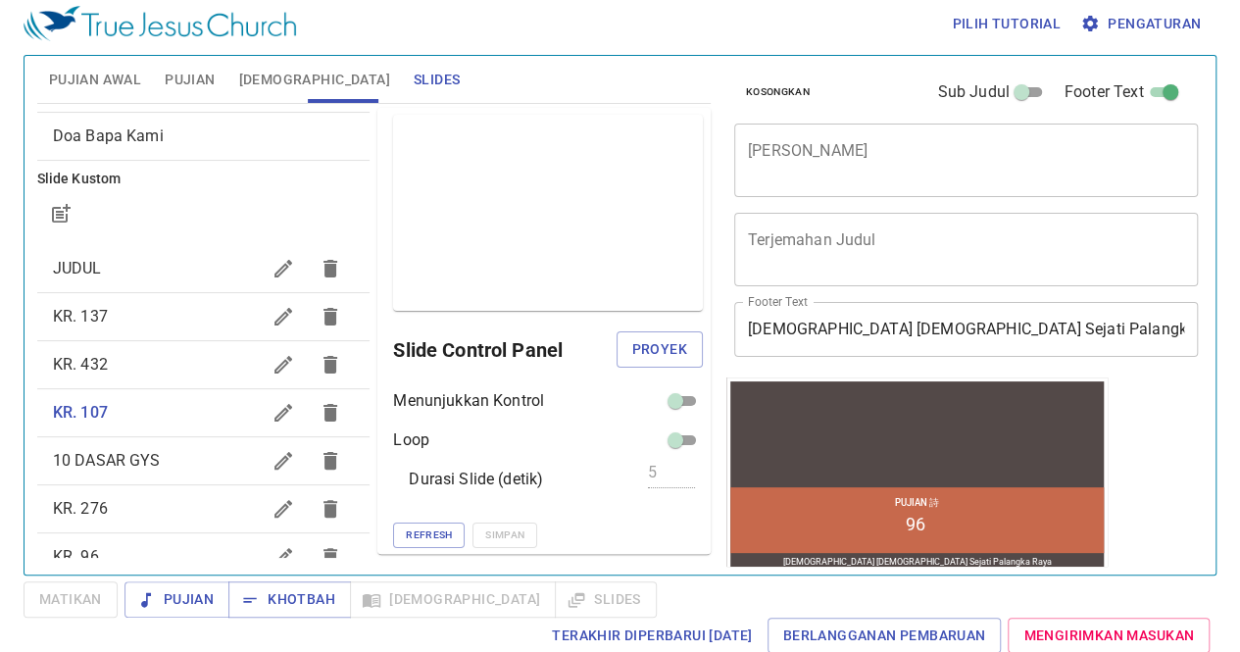
scroll to position [129, 0]
